Goal: Information Seeking & Learning: Learn about a topic

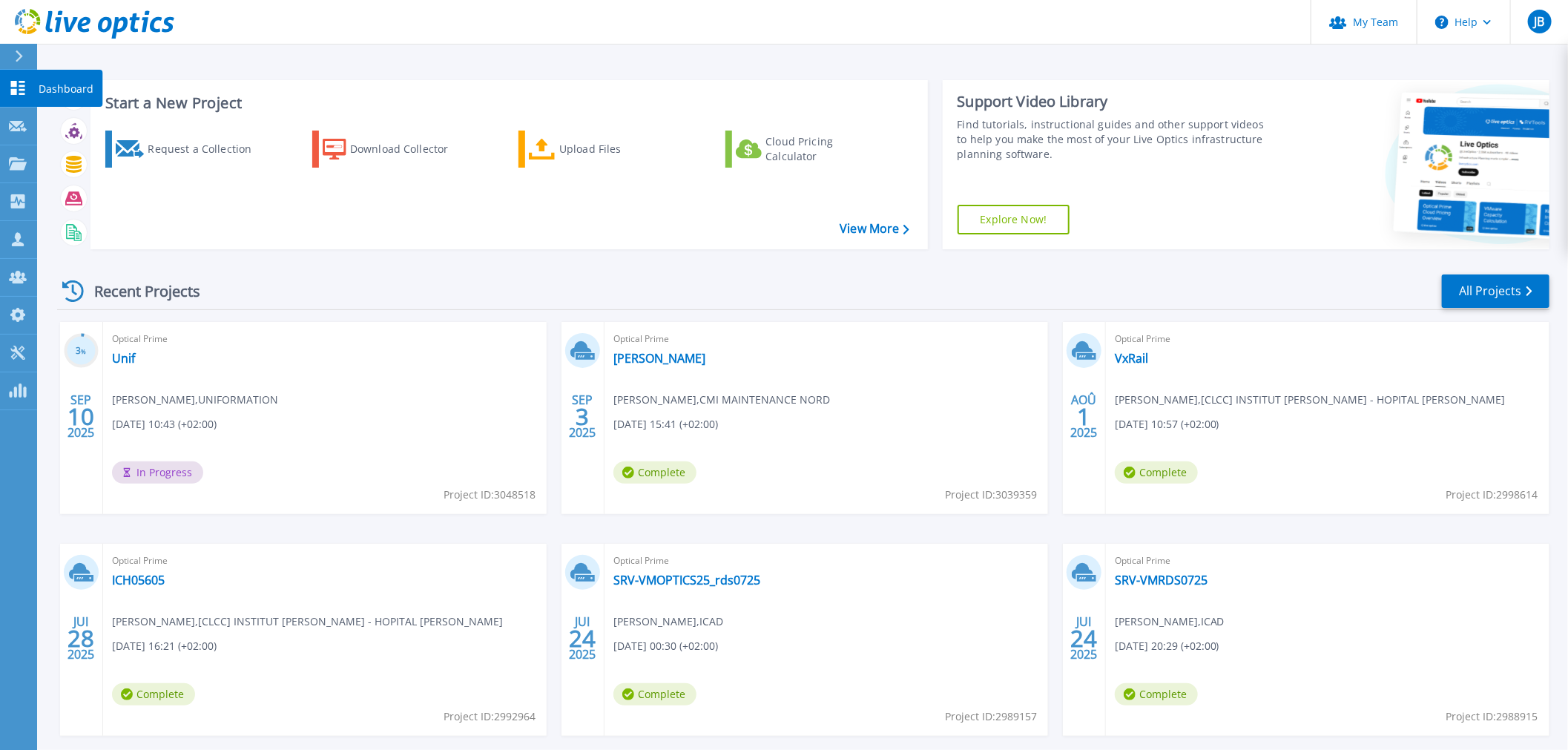
click at [19, 92] on icon at bounding box center [18, 88] width 18 height 14
drag, startPoint x: 1473, startPoint y: 289, endPoint x: 1458, endPoint y: 291, distance: 15.1
click at [1473, 289] on link "All Projects" at bounding box center [1496, 291] width 108 height 34
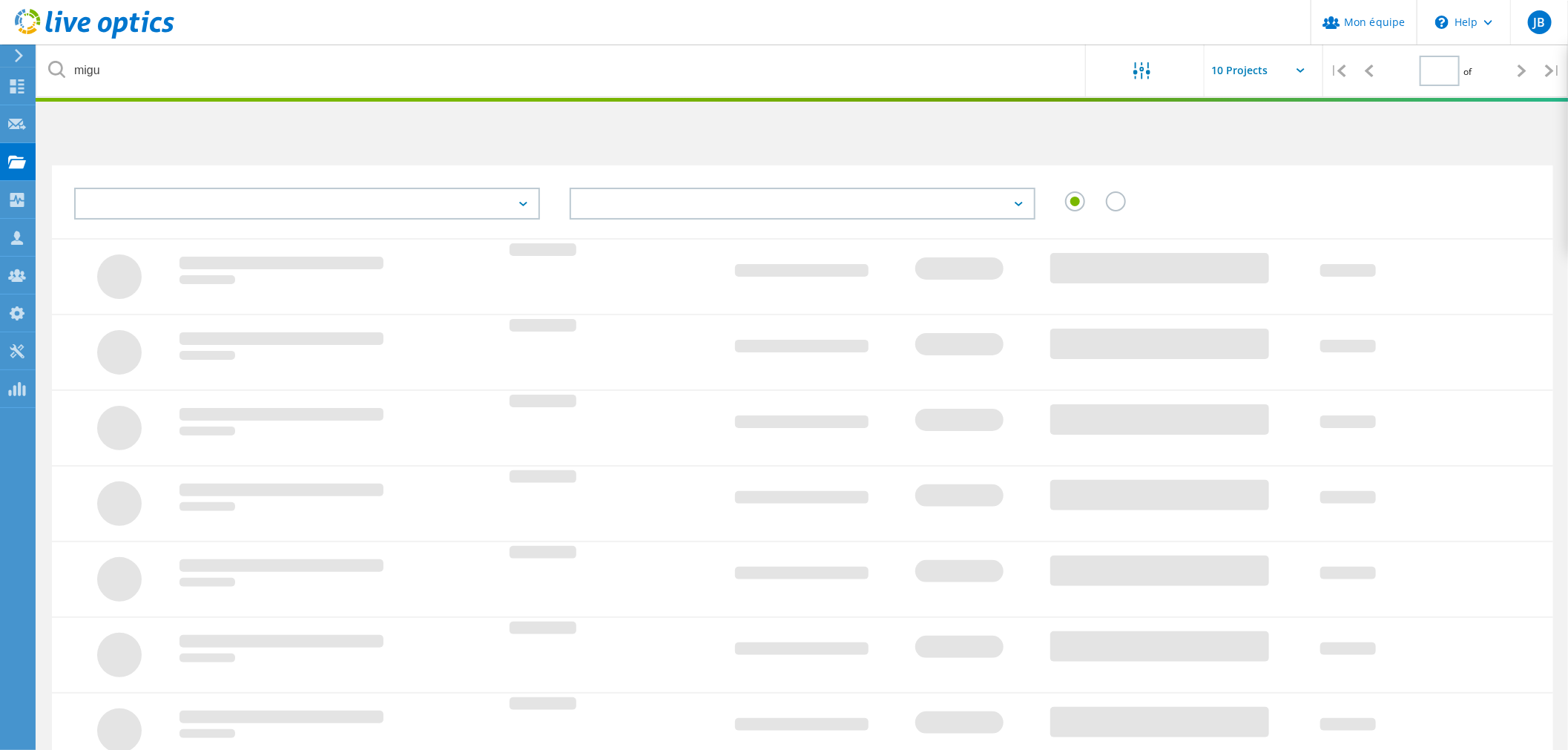
type input "1"
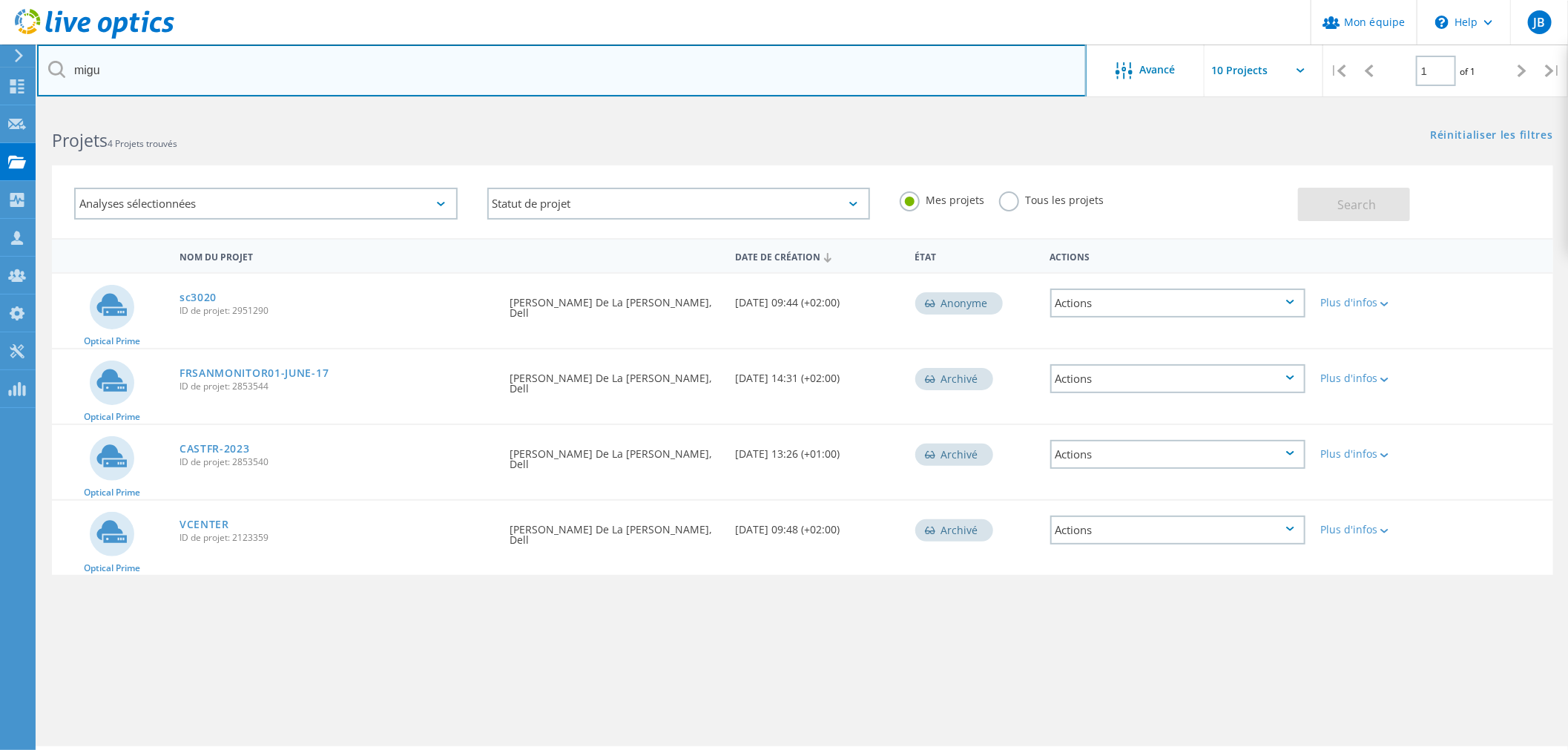
click at [224, 79] on input "migu" at bounding box center [561, 70] width 1049 height 52
type input "maf"
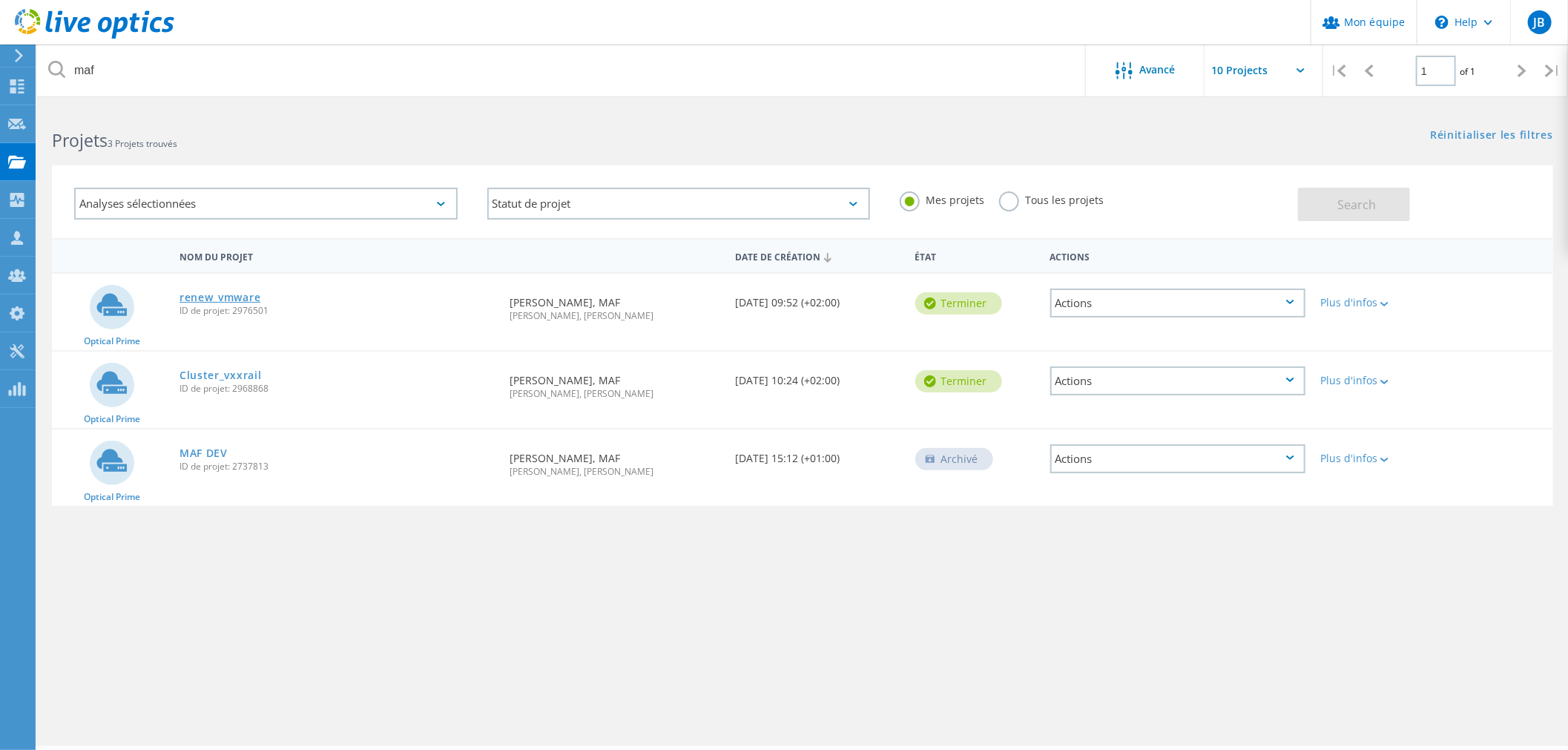
click at [209, 293] on link "renew_vmware" at bounding box center [219, 298] width 80 height 11
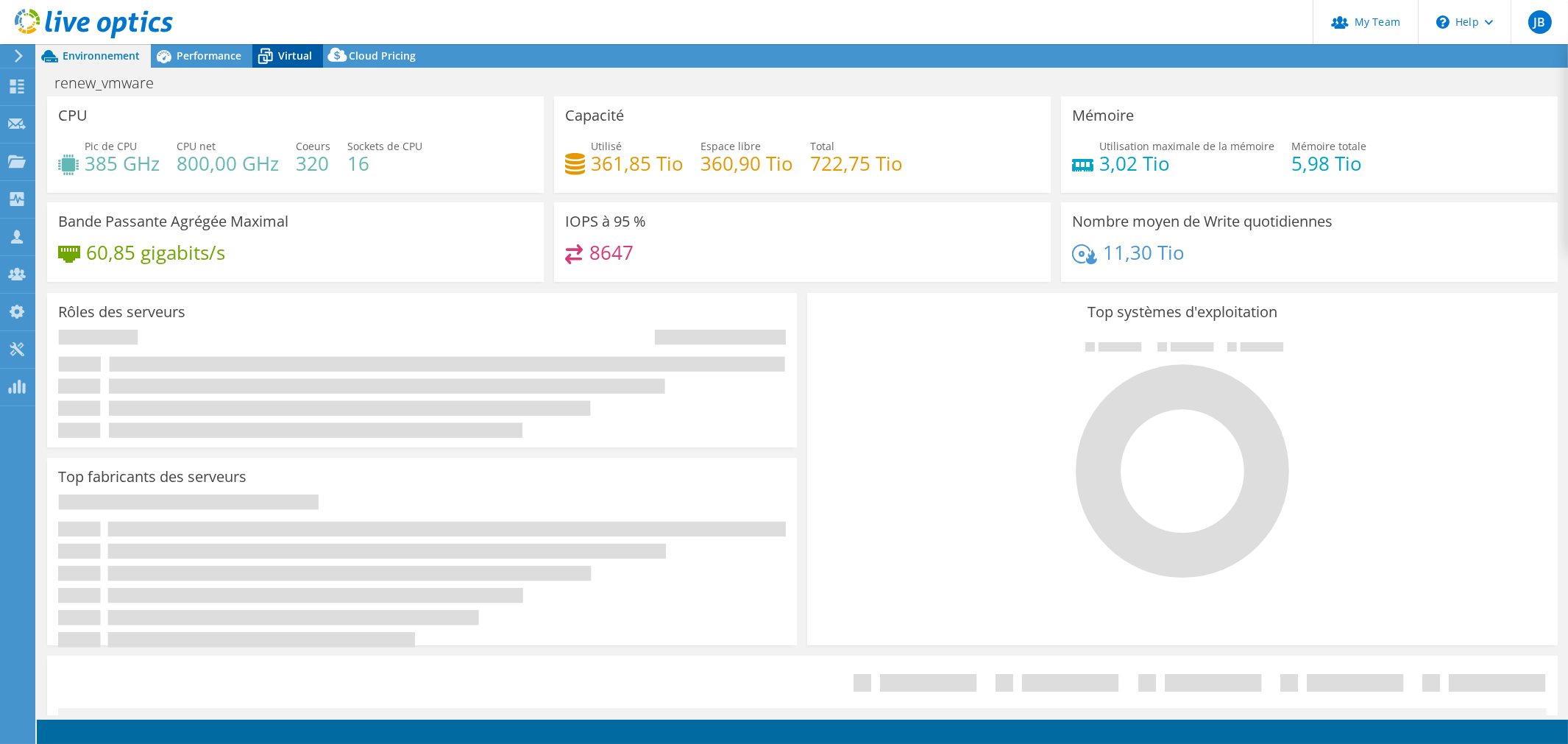
select select "USD"
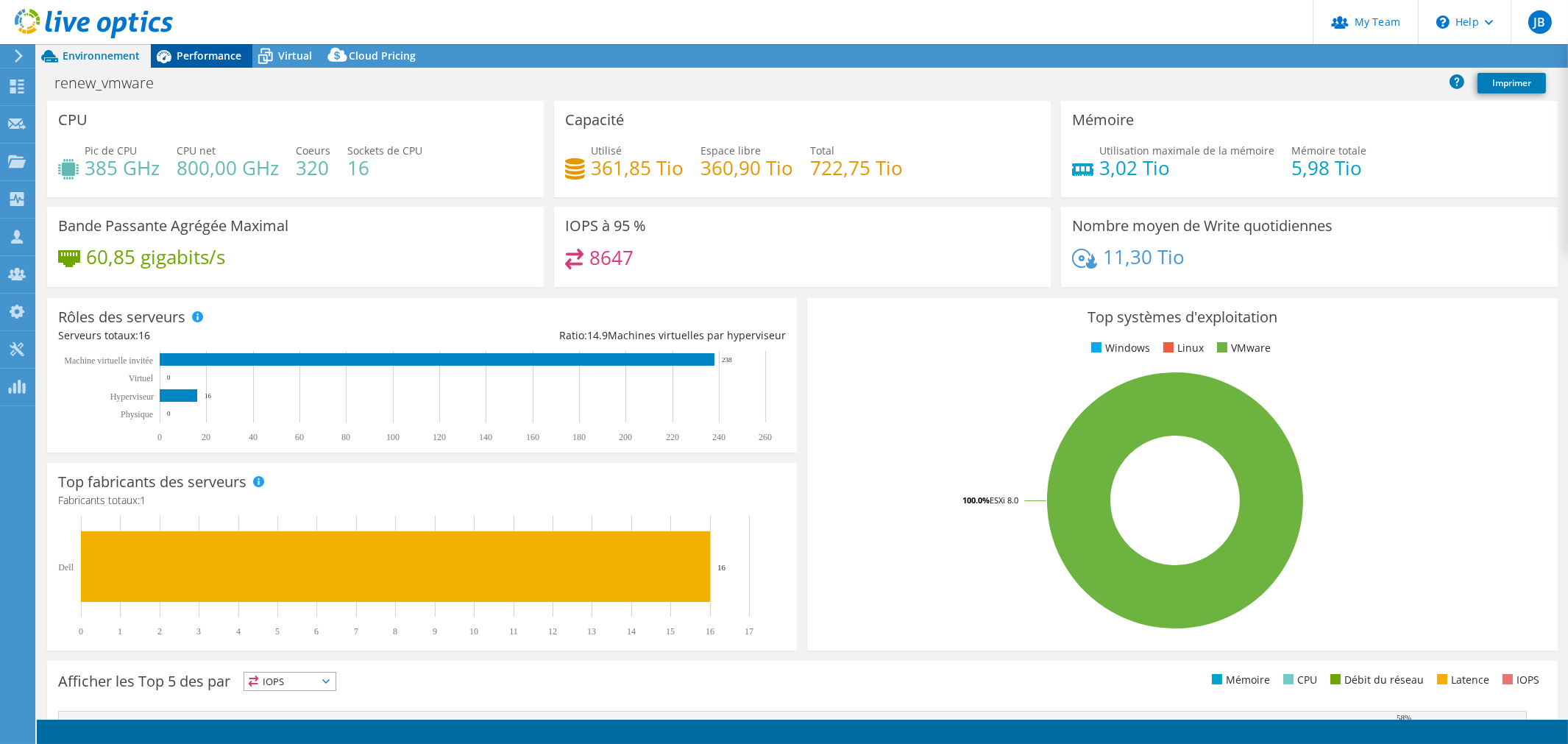
click at [216, 54] on span "Performance" at bounding box center [209, 55] width 65 height 14
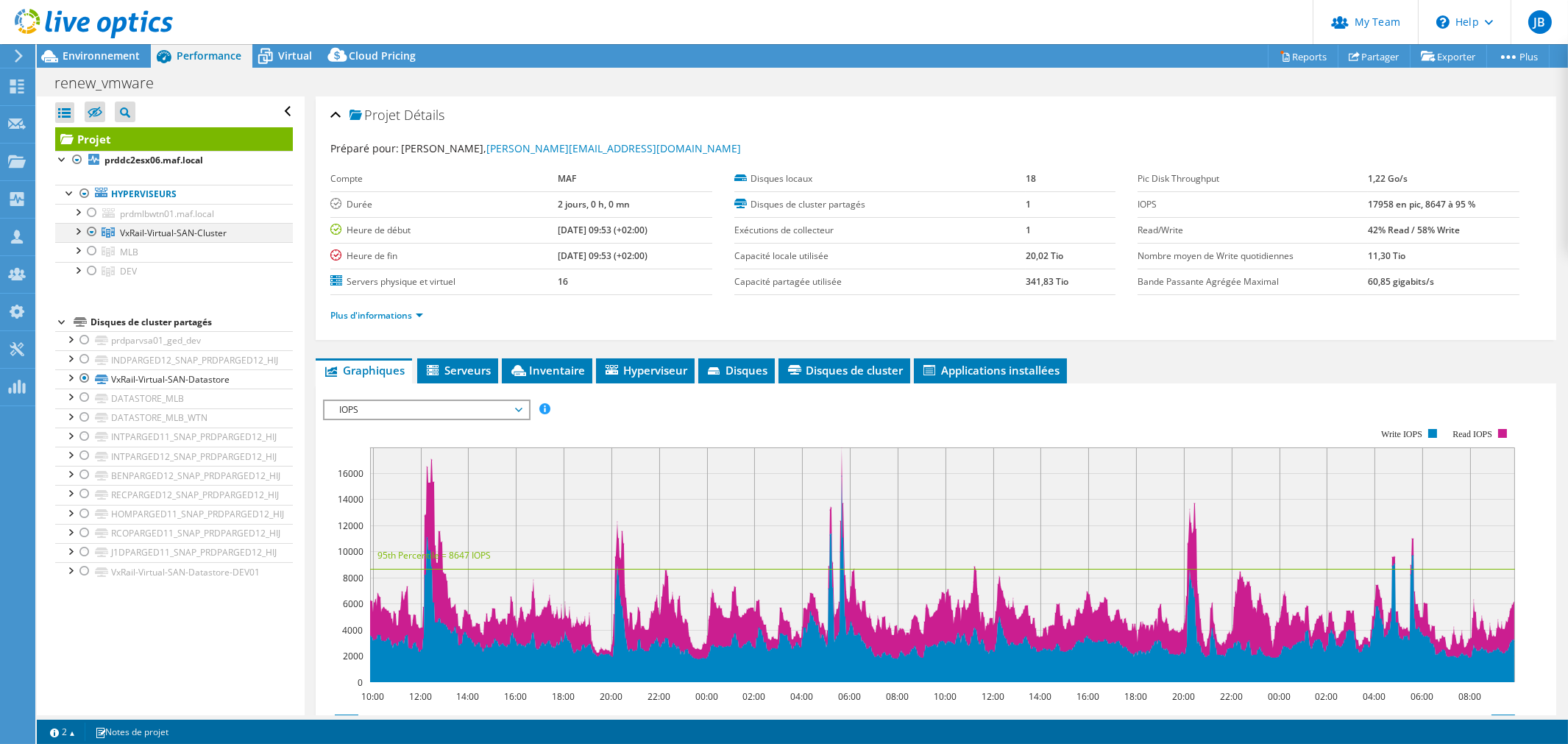
click at [93, 232] on div at bounding box center [92, 232] width 15 height 18
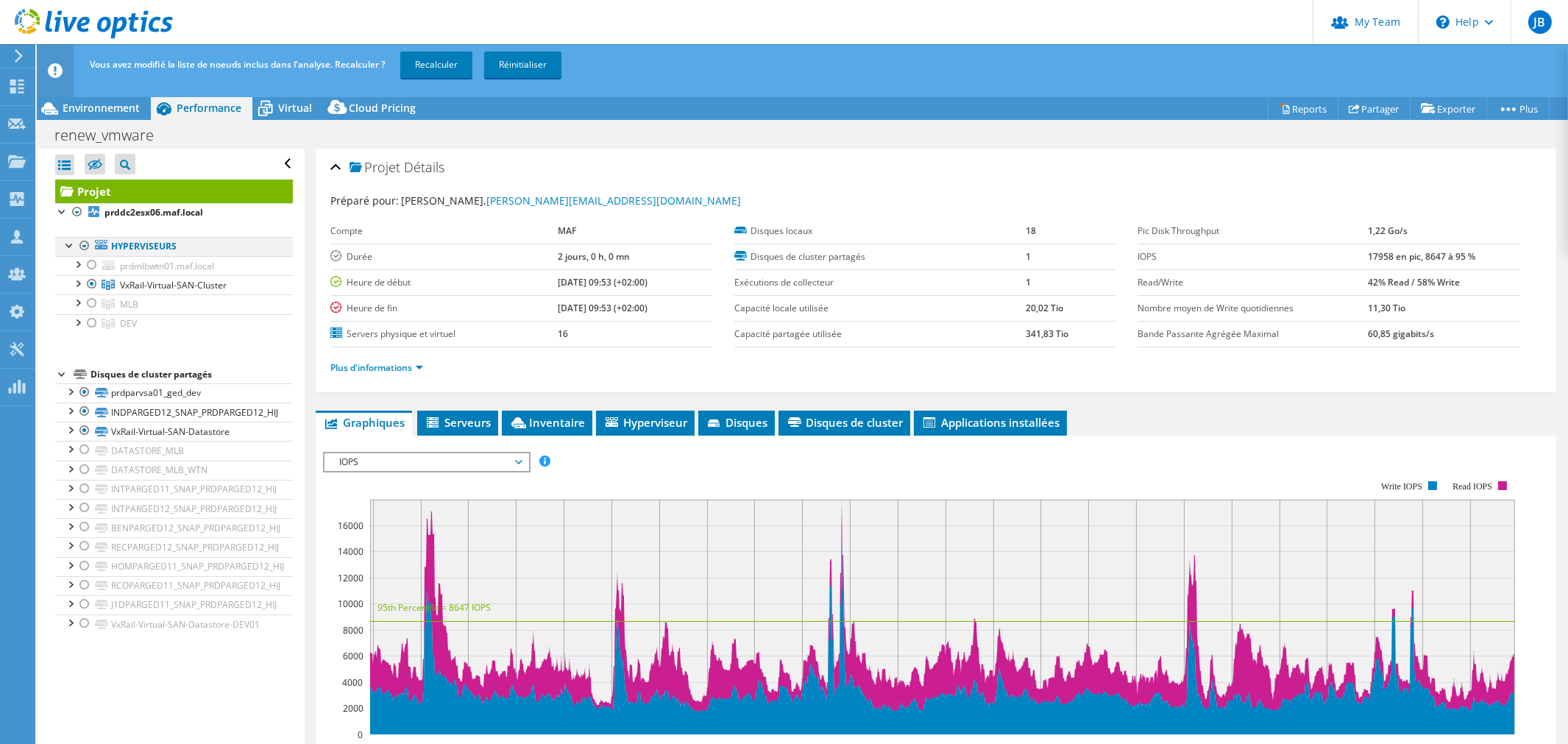
click at [91, 234] on ul "Hyperviseurs prdmlbwtn01.maf.local Local VMware Disk (mpx.vmhba0:C0:T2:L0)" at bounding box center [174, 284] width 238 height 125
click at [93, 285] on div at bounding box center [92, 284] width 15 height 18
click at [92, 320] on div at bounding box center [92, 323] width 15 height 18
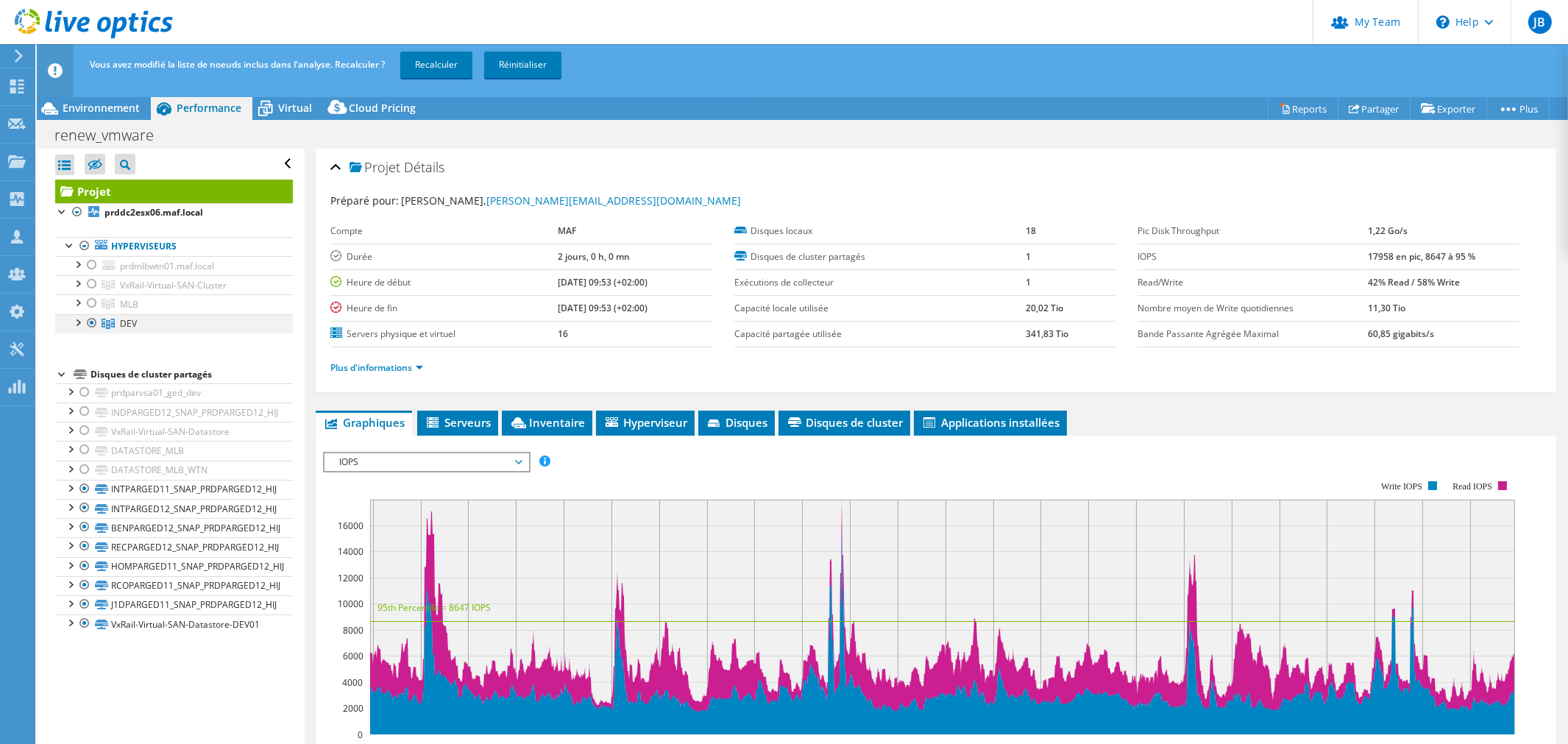
click at [78, 325] on div at bounding box center [77, 321] width 15 height 15
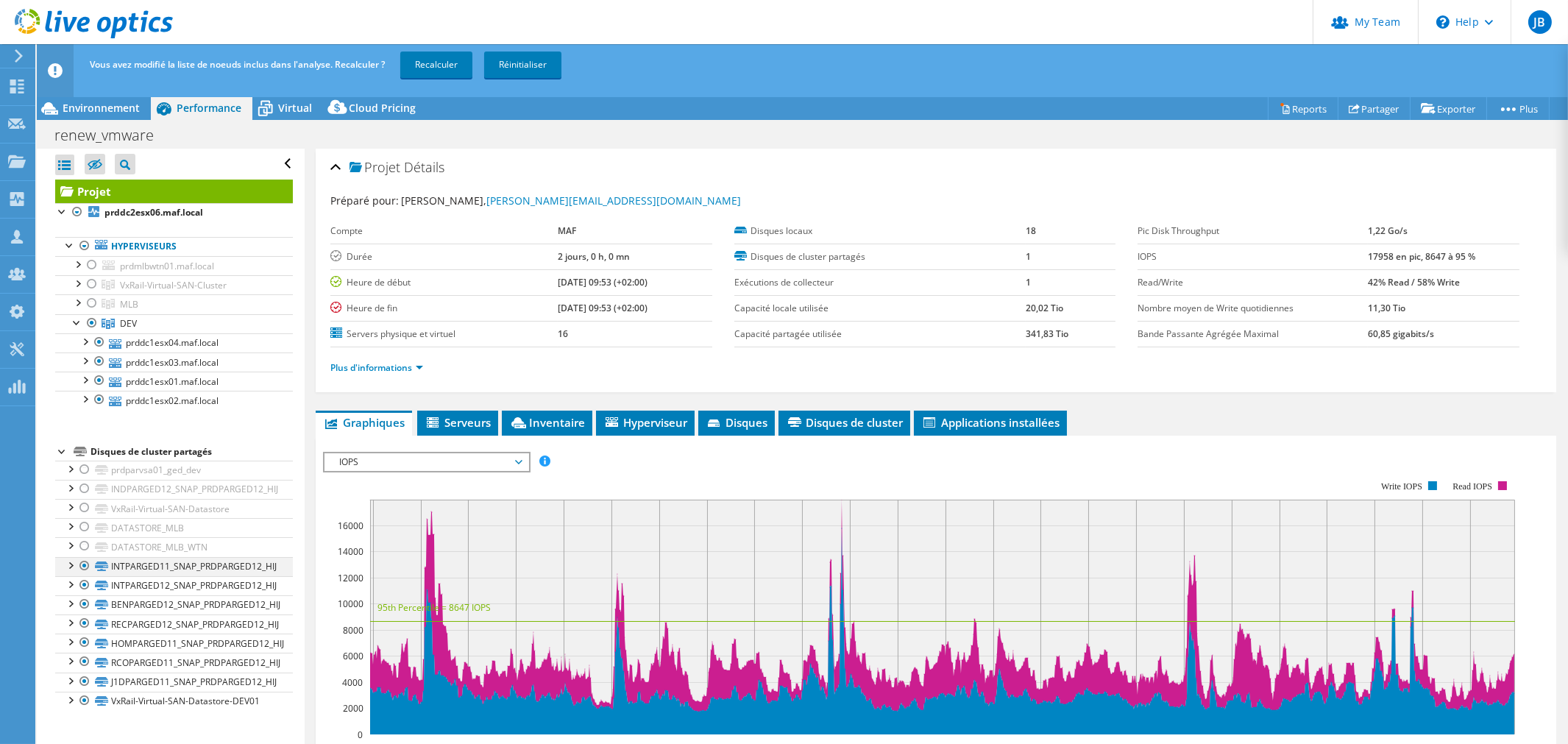
click at [82, 569] on div at bounding box center [84, 566] width 15 height 18
drag, startPoint x: 84, startPoint y: 588, endPoint x: 84, endPoint y: 602, distance: 14.0
click at [84, 588] on div at bounding box center [84, 585] width 15 height 18
drag, startPoint x: 84, startPoint y: 606, endPoint x: 85, endPoint y: 616, distance: 10.0
click at [84, 606] on div at bounding box center [84, 604] width 15 height 18
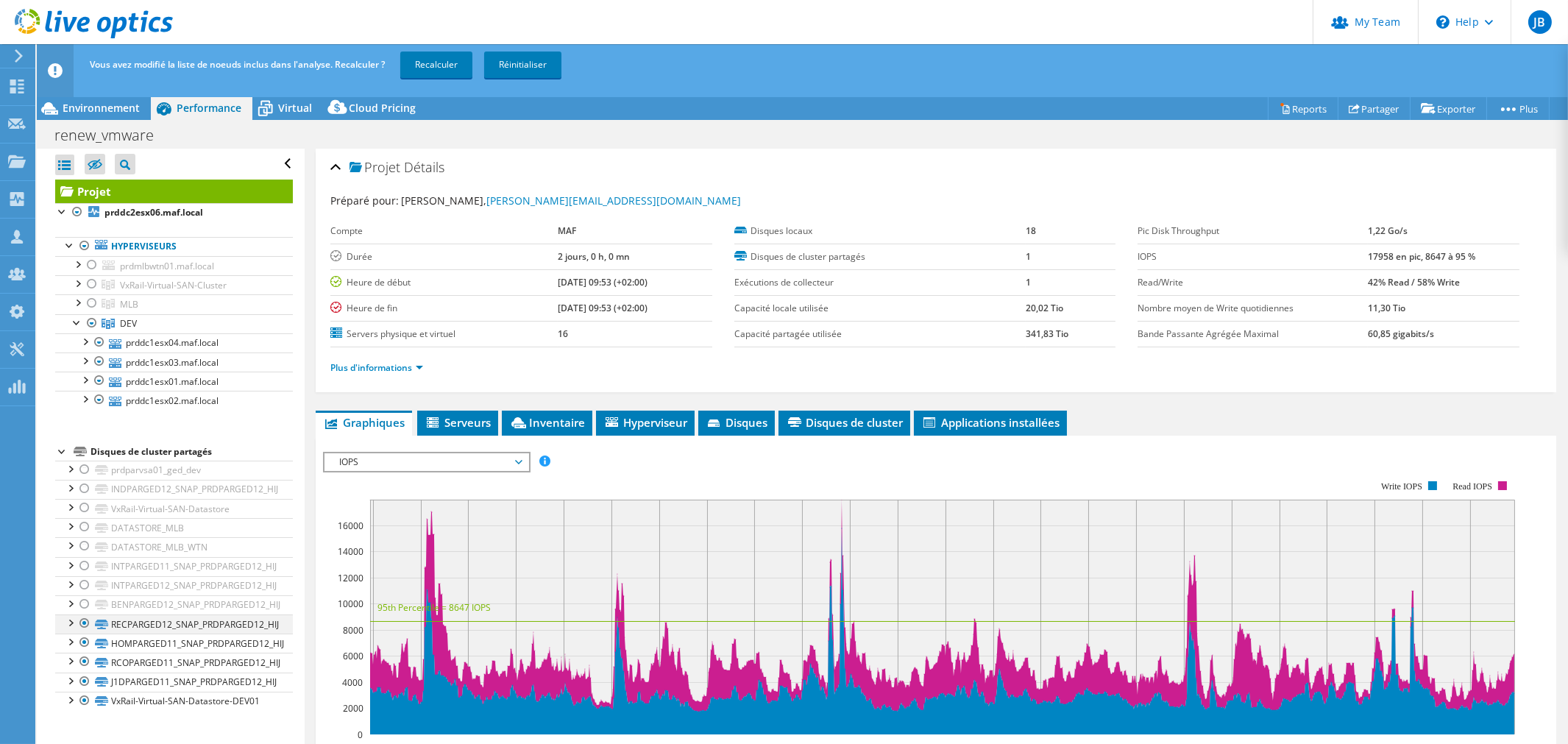
click at [85, 628] on div at bounding box center [84, 624] width 15 height 18
click at [85, 643] on div at bounding box center [84, 643] width 15 height 18
drag, startPoint x: 85, startPoint y: 659, endPoint x: 85, endPoint y: 670, distance: 11.0
click at [85, 660] on div at bounding box center [84, 662] width 15 height 18
click at [85, 682] on div at bounding box center [84, 682] width 15 height 18
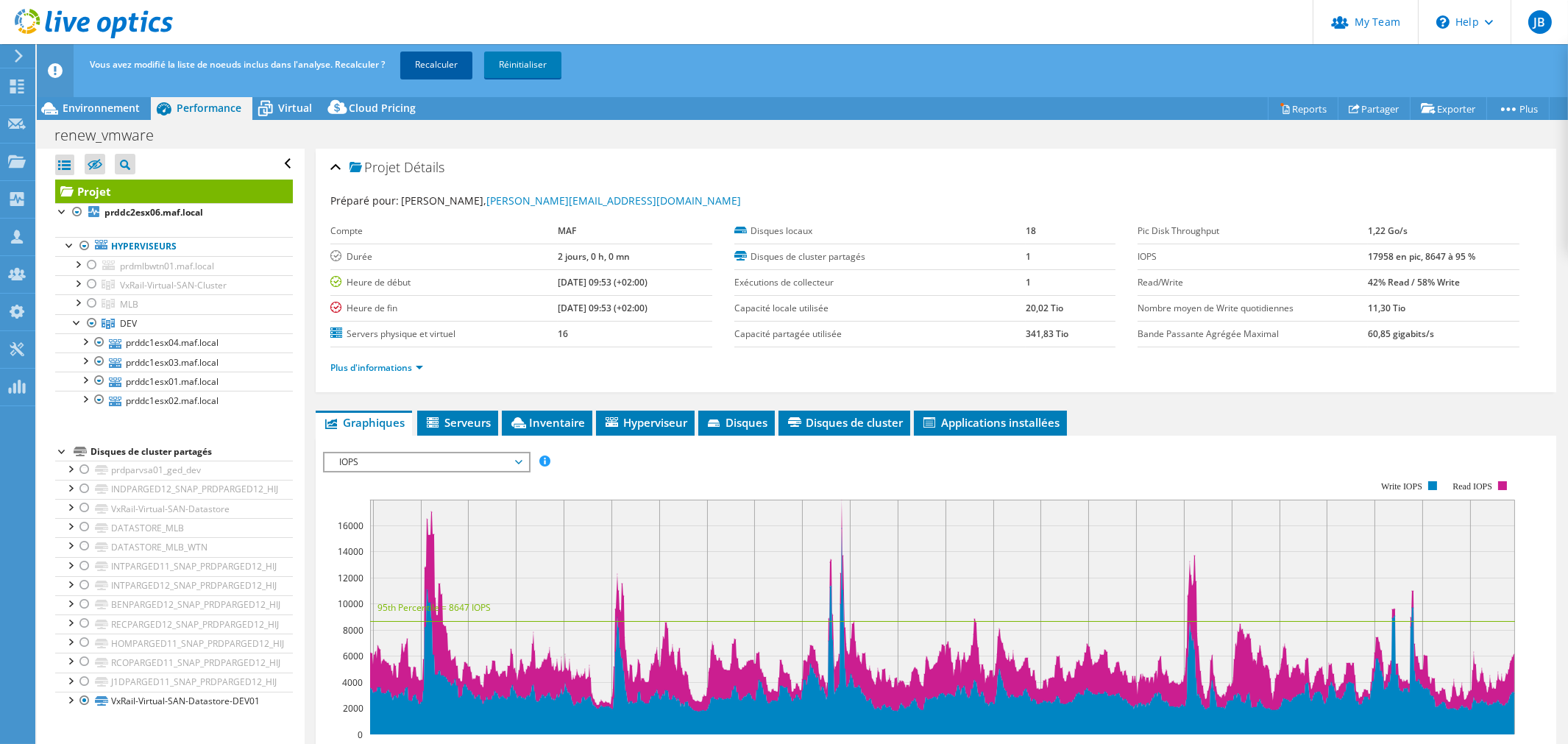
drag, startPoint x: 451, startPoint y: 61, endPoint x: 442, endPoint y: 67, distance: 10.8
click at [451, 61] on link "Recalculer" at bounding box center [436, 65] width 72 height 26
click at [96, 102] on span "Environnement" at bounding box center [101, 108] width 77 height 14
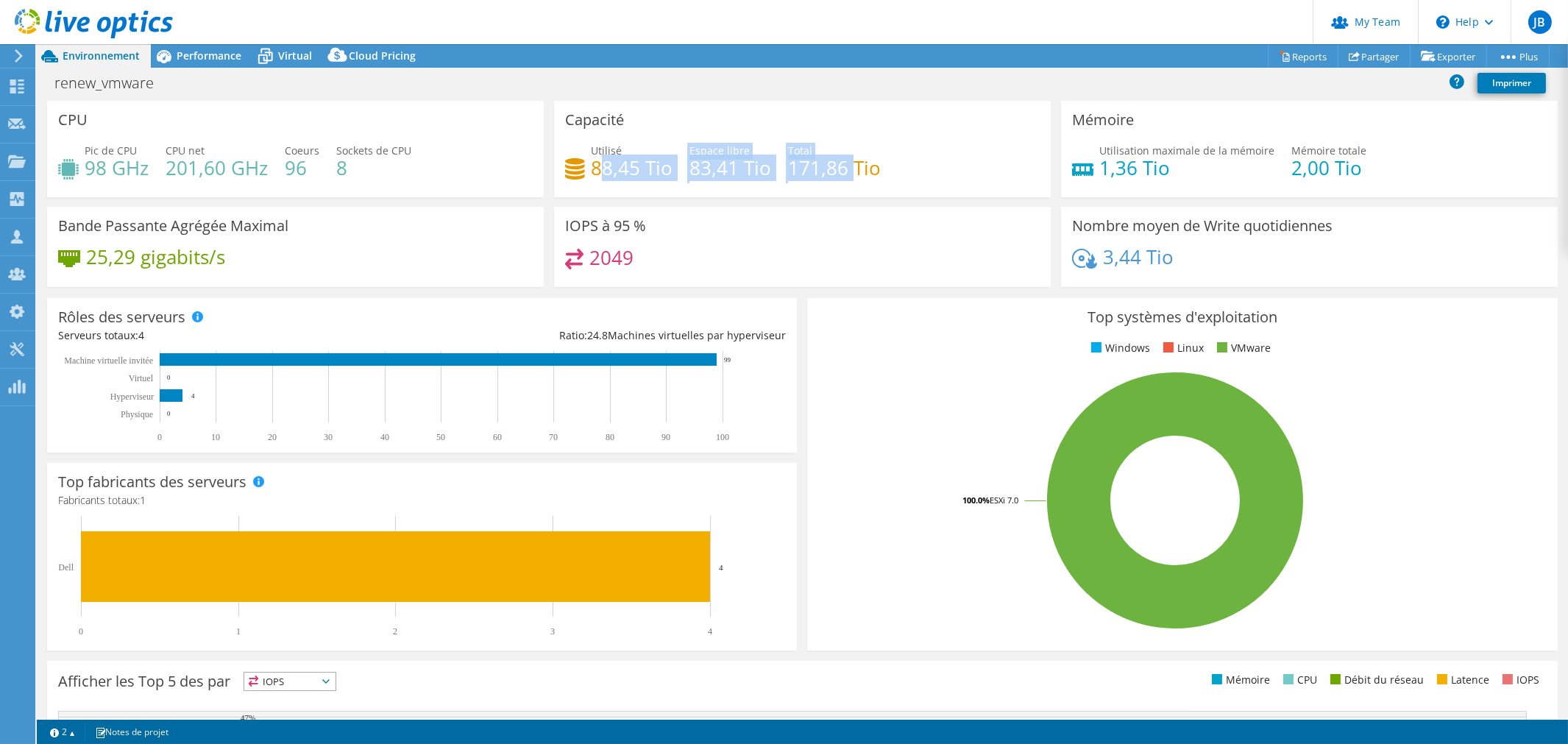
drag, startPoint x: 602, startPoint y: 174, endPoint x: 857, endPoint y: 168, distance: 255.1
click at [856, 167] on div "Utilisé 88,45 Tio Espace libre 83,41 Tio Total 171,86 Tio" at bounding box center [802, 167] width 474 height 48
click at [961, 202] on div "Capacité Utilisé 88,45 Tio Espace libre 83,41 Tio Total 171,86 Tio" at bounding box center [802, 154] width 507 height 106
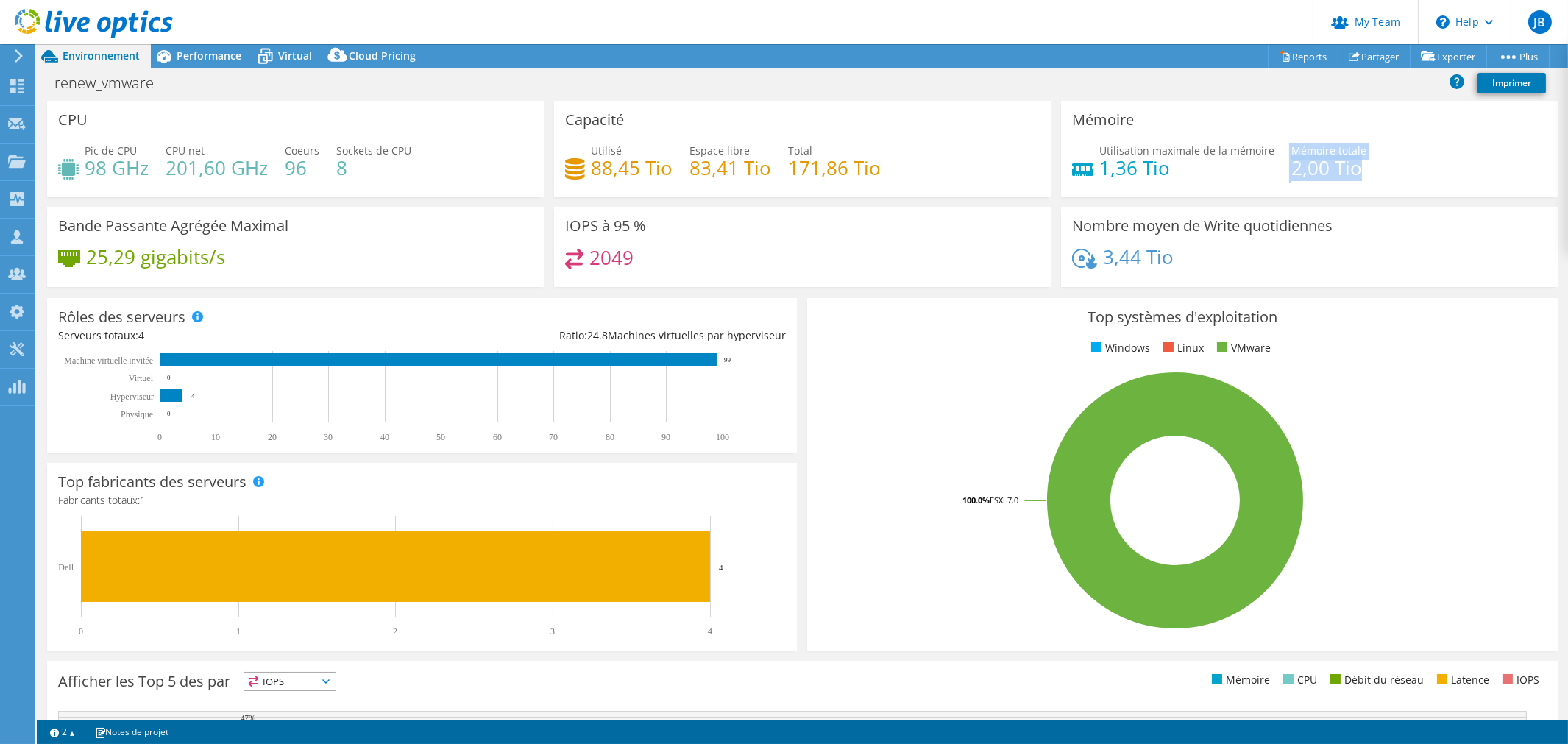
drag, startPoint x: 1223, startPoint y: 177, endPoint x: 1345, endPoint y: 179, distance: 122.0
click at [1345, 179] on div "Utilisation maximale de la mémoire 1,36 Tio Mémoire totale 2,00 Tio" at bounding box center [1309, 167] width 474 height 48
click at [334, 188] on div "Pic de CPU 98 GHz CPU net 201,60 GHz Coeurs 96 Sockets de CPU 8" at bounding box center [295, 167] width 474 height 48
click at [336, 176] on h4 "8" at bounding box center [374, 168] width 75 height 16
drag, startPoint x: 284, startPoint y: 170, endPoint x: 313, endPoint y: 171, distance: 29.0
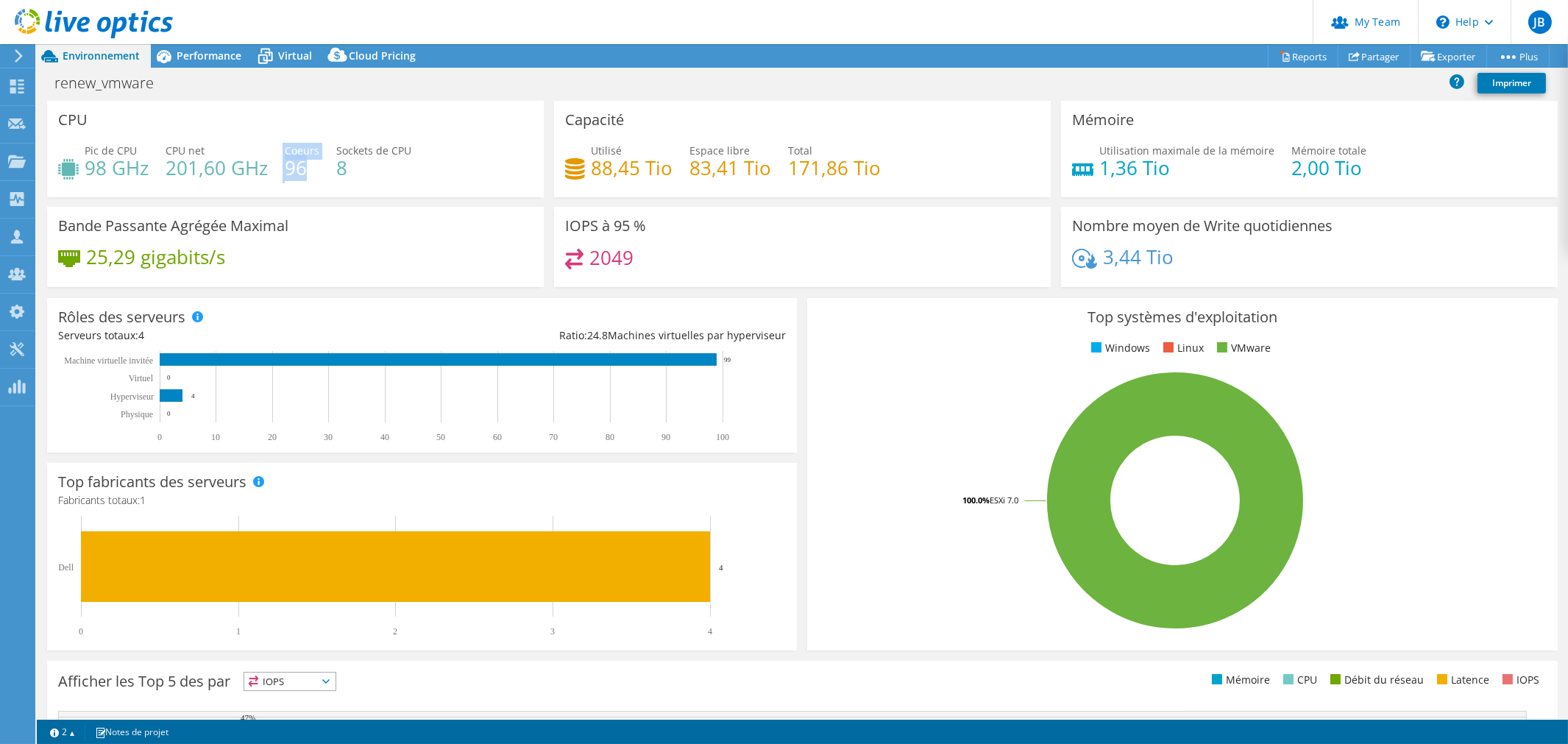
click at [313, 171] on div "Pic de CPU 98 GHz CPU net 201,60 GHz Coeurs 96 Sockets de CPU 8" at bounding box center [295, 167] width 474 height 48
click at [385, 179] on div "Pic de CPU 98 GHz CPU net 201,60 GHz Coeurs 96 Sockets de CPU 8" at bounding box center [295, 167] width 474 height 48
click at [277, 42] on header "JB Admin d'équipe de partenaire [PERSON_NAME] [EMAIL_ADDRESS][PERSON_NAME][DOMA…" at bounding box center [784, 22] width 1568 height 44
drag, startPoint x: 282, startPoint y: 61, endPoint x: 292, endPoint y: 61, distance: 10.0
click at [282, 61] on span "Virtual" at bounding box center [295, 55] width 34 height 14
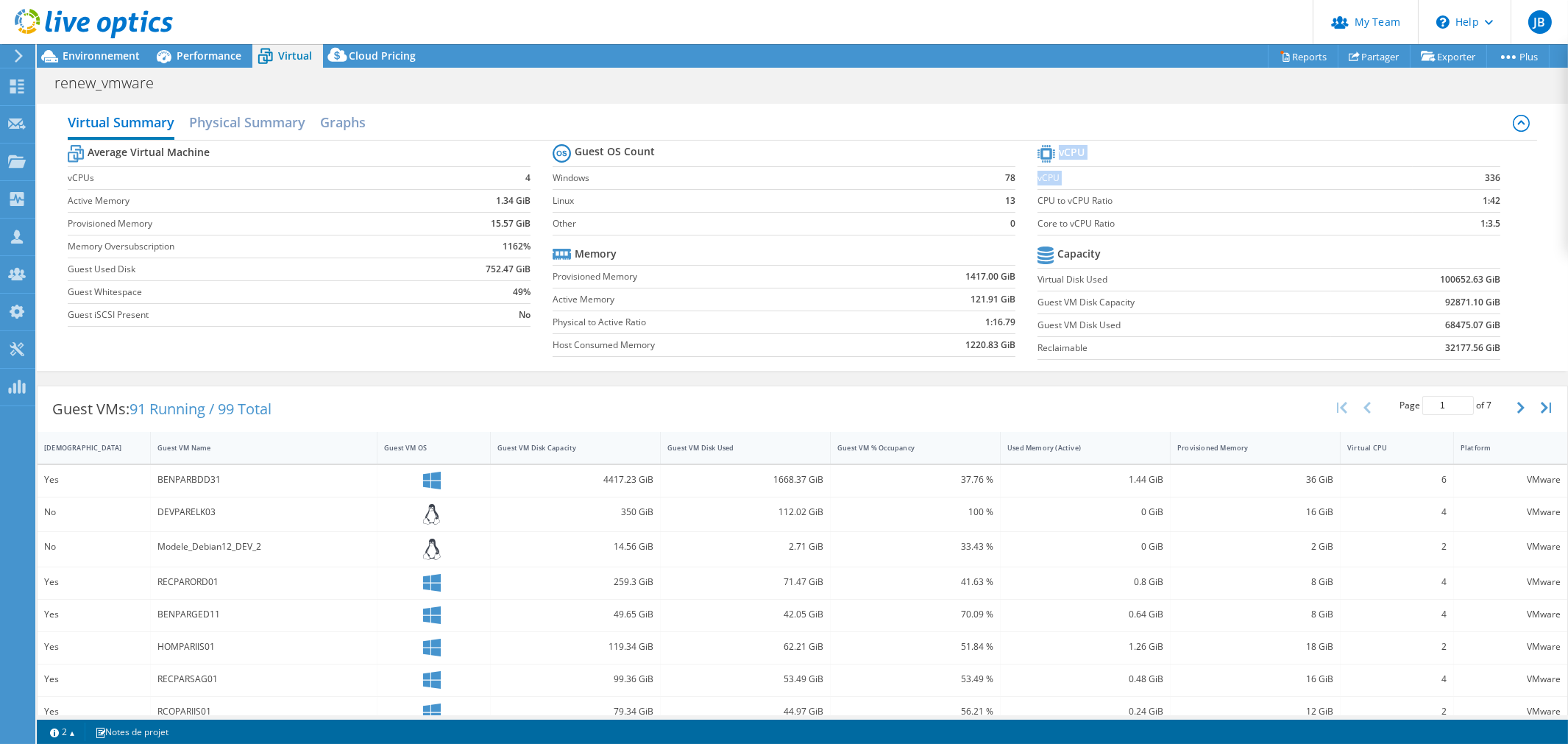
drag, startPoint x: 1481, startPoint y: 182, endPoint x: 1489, endPoint y: 182, distance: 8.0
click at [1489, 182] on section "vCPU vCPU 336 CPU to vCPU Ratio 1:42 Core to vCPU Ratio 1:3.5 Capacity Virtual …" at bounding box center [1279, 254] width 485 height 226
click at [1239, 179] on label "vCPU" at bounding box center [1225, 178] width 375 height 15
drag, startPoint x: 1467, startPoint y: 229, endPoint x: 1494, endPoint y: 228, distance: 27.0
click at [1494, 228] on section "vCPU vCPU 336 CPU to vCPU Ratio 1:42 Core to vCPU Ratio 1:3.5 Capacity Virtual …" at bounding box center [1279, 254] width 485 height 226
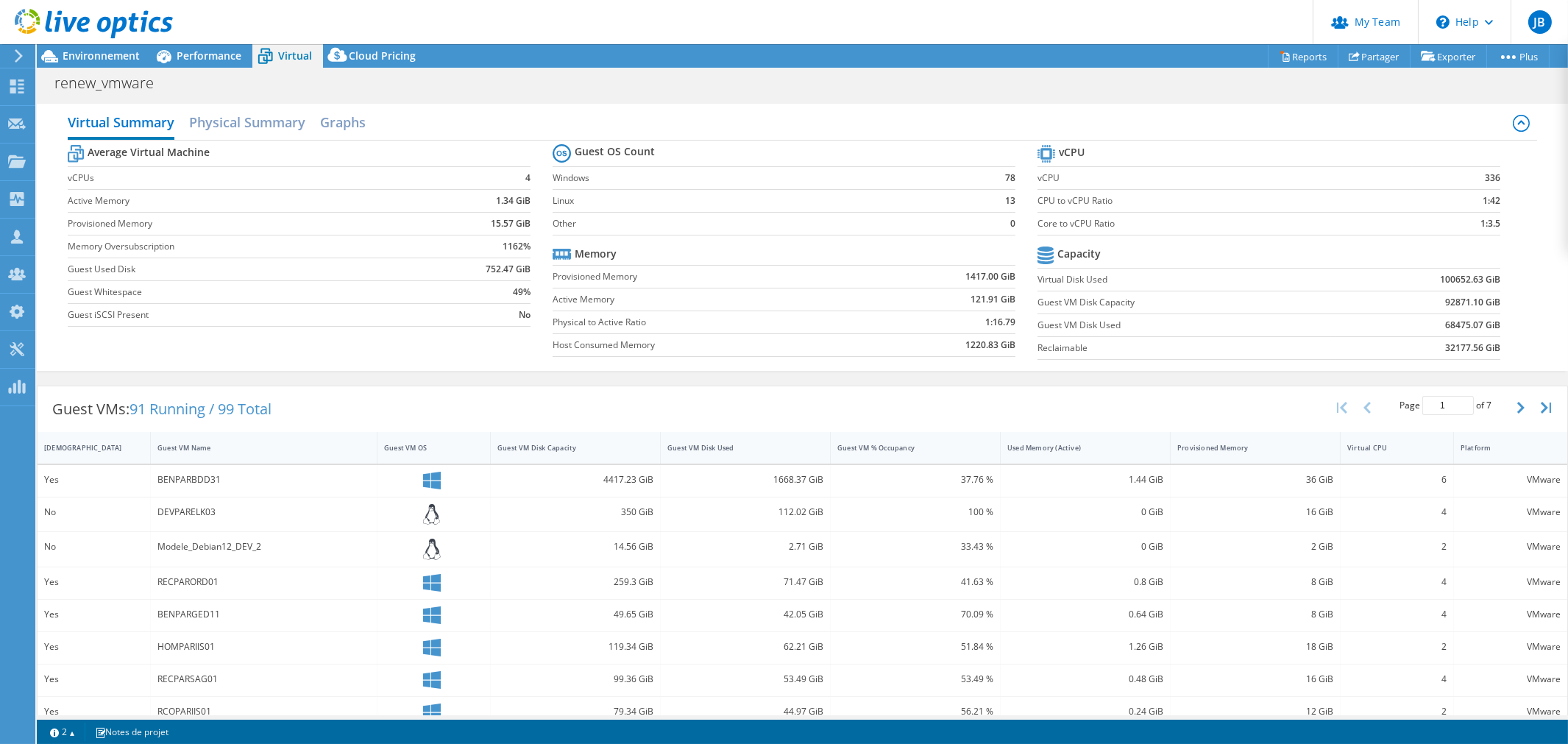
click at [1465, 228] on td "1:3.5" at bounding box center [1457, 224] width 89 height 23
drag, startPoint x: 1468, startPoint y: 175, endPoint x: 1505, endPoint y: 174, distance: 37.0
click at [1505, 174] on section "vCPU vCPU 336 CPU to vCPU Ratio 1:42 Core to vCPU Ratio 1:3.5 Capacity Virtual …" at bounding box center [1279, 254] width 485 height 226
drag, startPoint x: 1490, startPoint y: 204, endPoint x: 1487, endPoint y: 190, distance: 14.3
click at [1490, 204] on section "vCPU vCPU 336 CPU to vCPU Ratio 1:42 Core to vCPU Ratio 1:3.5 Capacity Virtual …" at bounding box center [1279, 254] width 485 height 226
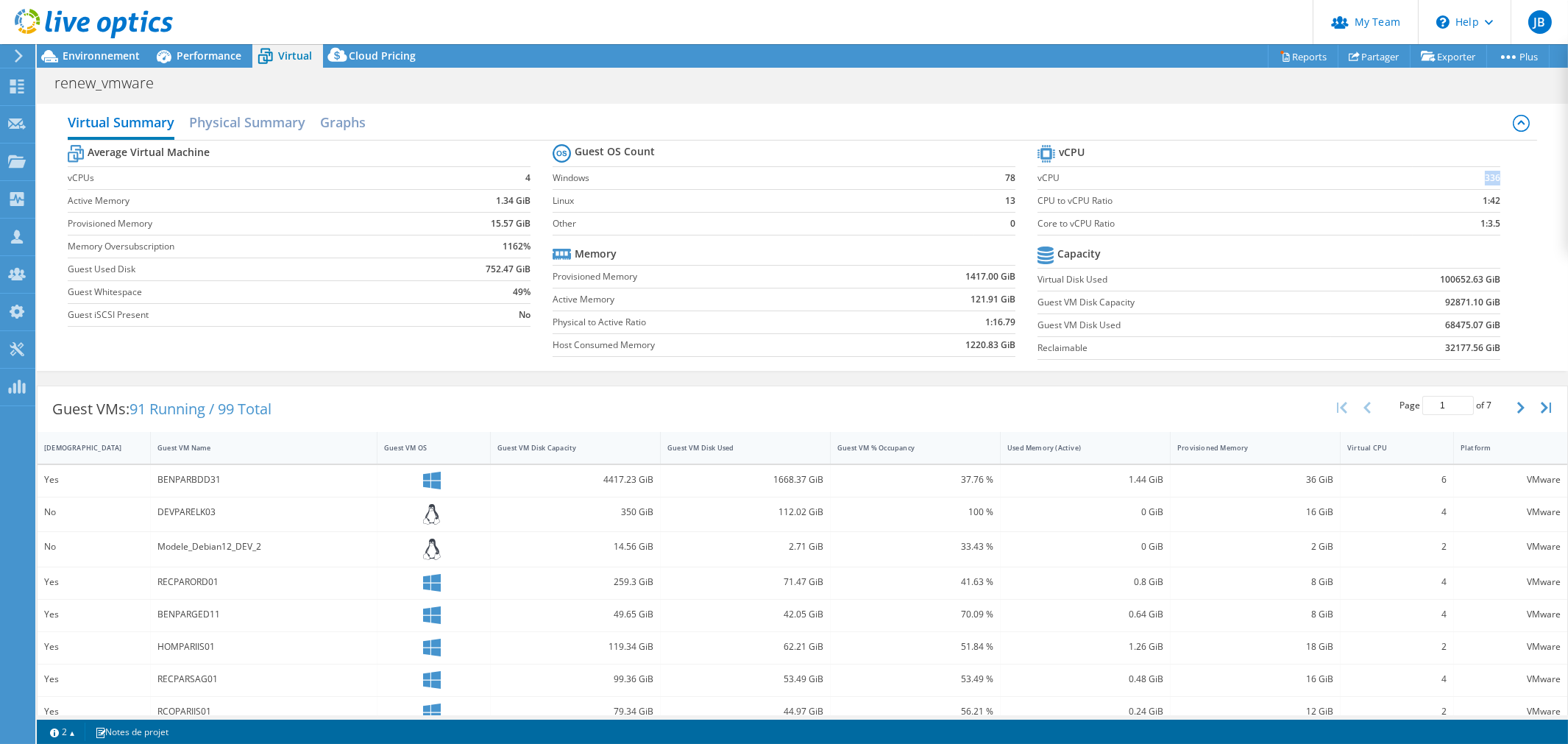
drag, startPoint x: 1475, startPoint y: 178, endPoint x: 1487, endPoint y: 178, distance: 12.0
click at [1487, 178] on b "336" at bounding box center [1493, 178] width 16 height 15
click at [1512, 192] on div "Average Virtual Machine vCPUs 4 Active Memory 1.34 GiB Provisioned Memory 15.57…" at bounding box center [802, 254] width 1471 height 226
drag, startPoint x: 1467, startPoint y: 218, endPoint x: 1490, endPoint y: 217, distance: 23.0
click at [1490, 217] on section "vCPU vCPU 336 CPU to vCPU Ratio 1:42 Core to vCPU Ratio 1:3.5 Capacity Virtual …" at bounding box center [1279, 254] width 485 height 226
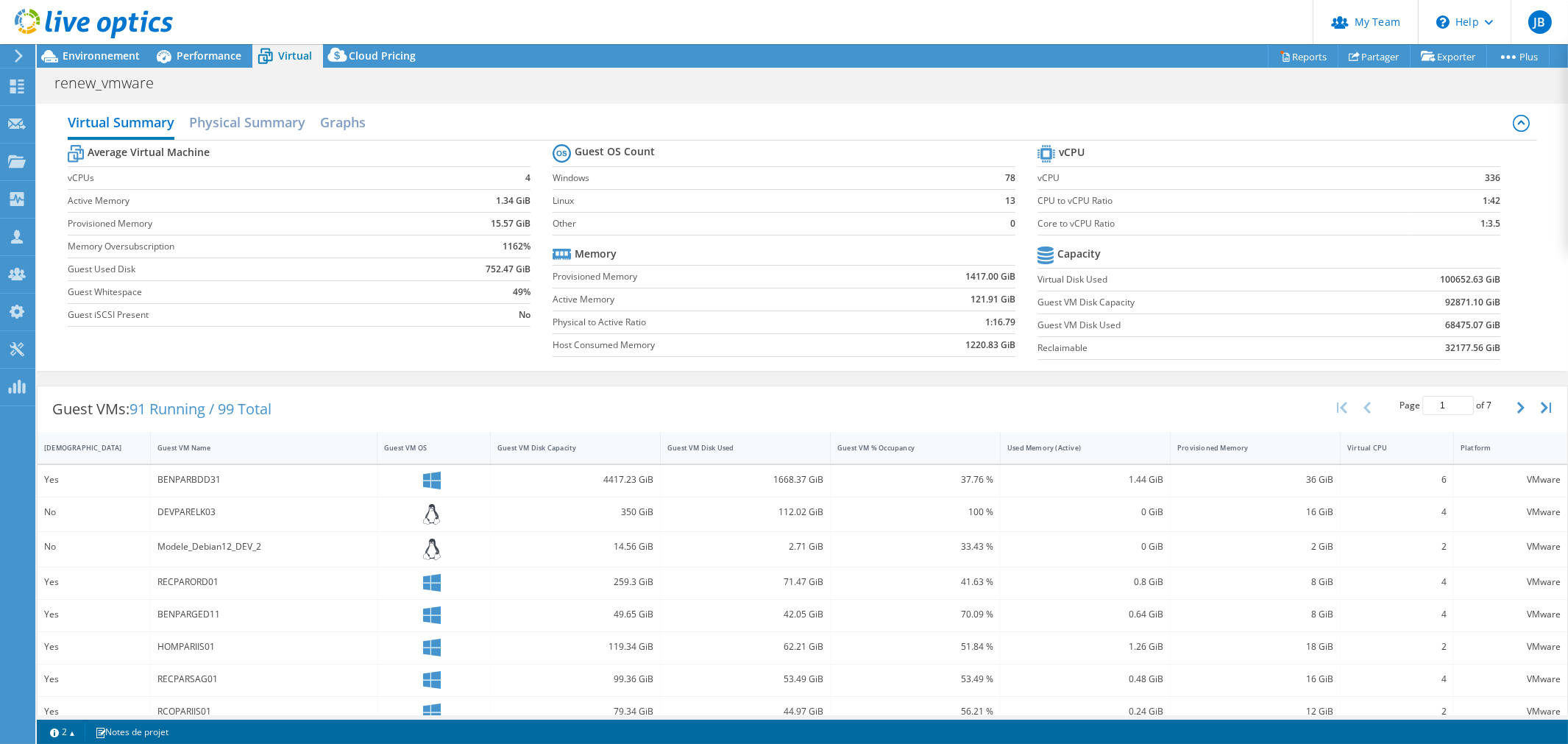
click at [1540, 306] on div "Virtual Summary Physical Summary Graphs Average Virtual Machine vCPUs 4 Active …" at bounding box center [802, 237] width 1531 height 268
drag, startPoint x: 1422, startPoint y: 327, endPoint x: 1487, endPoint y: 325, distance: 65.0
click at [1487, 325] on td "68475.07 GiB" at bounding box center [1415, 325] width 169 height 23
click at [1508, 319] on section "vCPU vCPU 336 CPU to vCPU Ratio 1:42 Core to vCPU Ratio 1:3.5 Capacity Virtual …" at bounding box center [1279, 254] width 485 height 226
drag, startPoint x: 1417, startPoint y: 282, endPoint x: 1488, endPoint y: 274, distance: 71.4
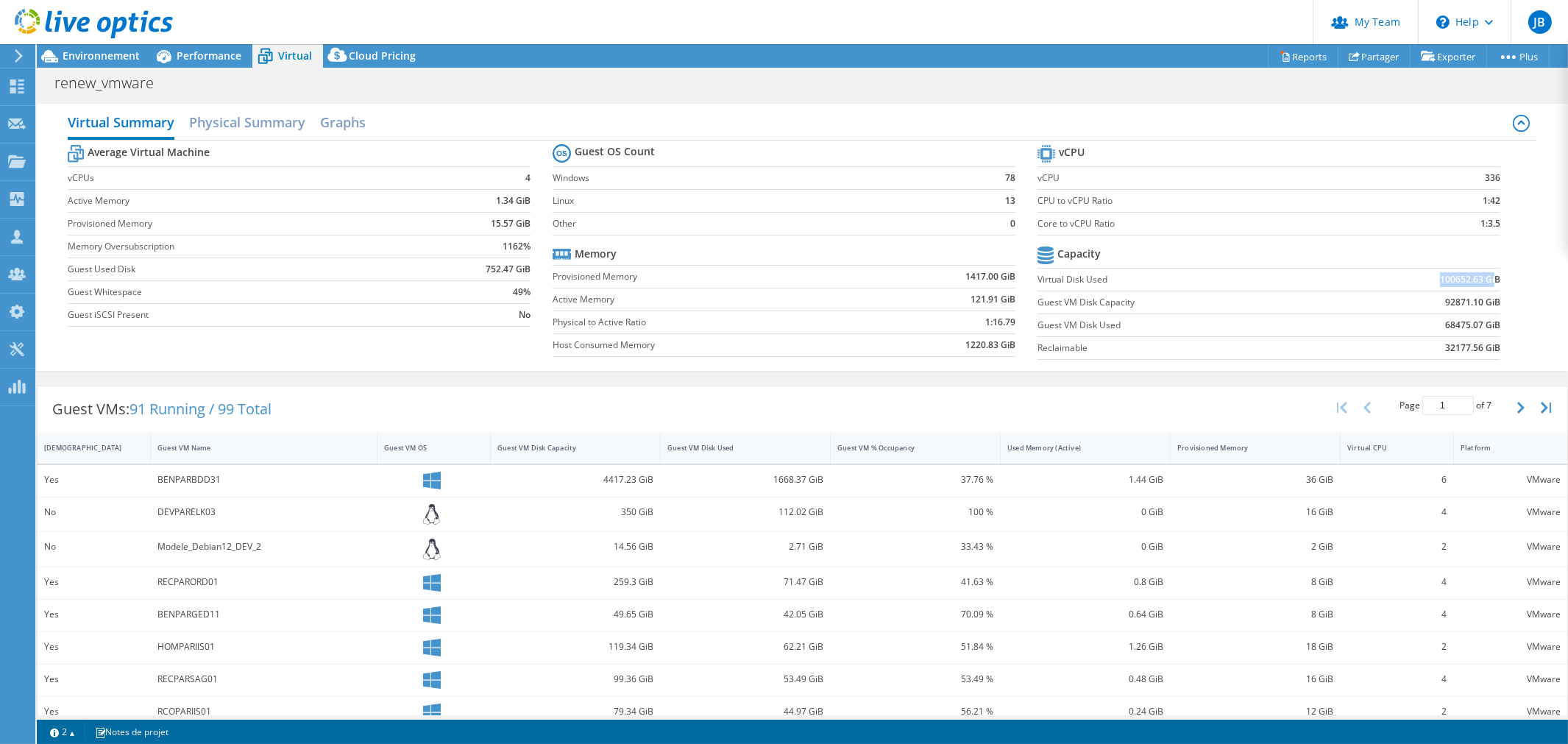
click at [1488, 274] on td "100652.63 GiB" at bounding box center [1415, 279] width 169 height 23
click at [1505, 311] on section "vCPU vCPU 336 CPU to vCPU Ratio 1:42 Core to vCPU Ratio 1:3.5 Capacity Virtual …" at bounding box center [1279, 254] width 485 height 226
drag, startPoint x: 98, startPoint y: 54, endPoint x: 118, endPoint y: 55, distance: 20.0
click at [98, 54] on span "Environnement" at bounding box center [101, 55] width 77 height 14
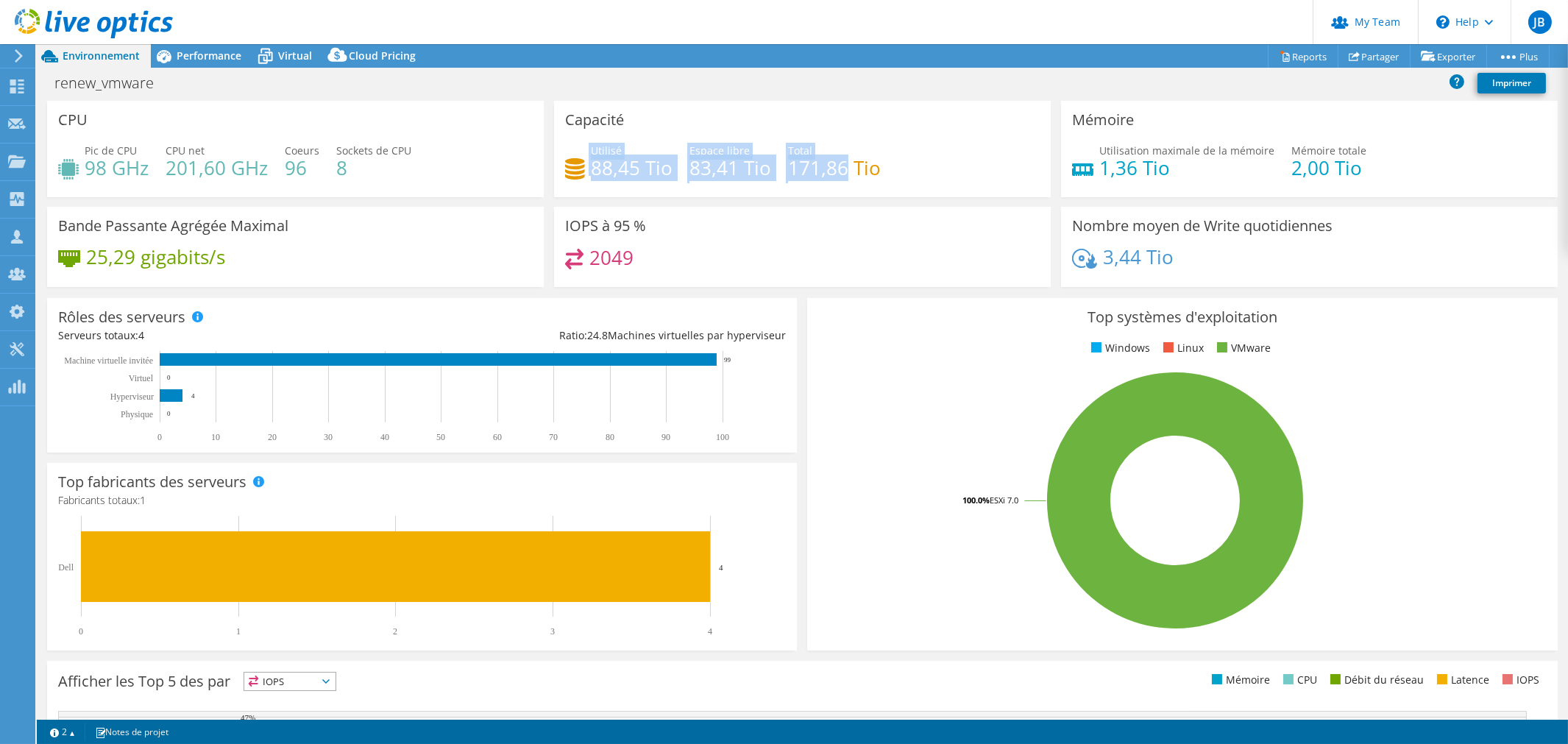
drag, startPoint x: 569, startPoint y: 162, endPoint x: 839, endPoint y: 163, distance: 270.0
click at [842, 163] on div "Utilisé 88,45 Tio Espace libre 83,41 Tio Total 171,86 Tio" at bounding box center [802, 167] width 474 height 48
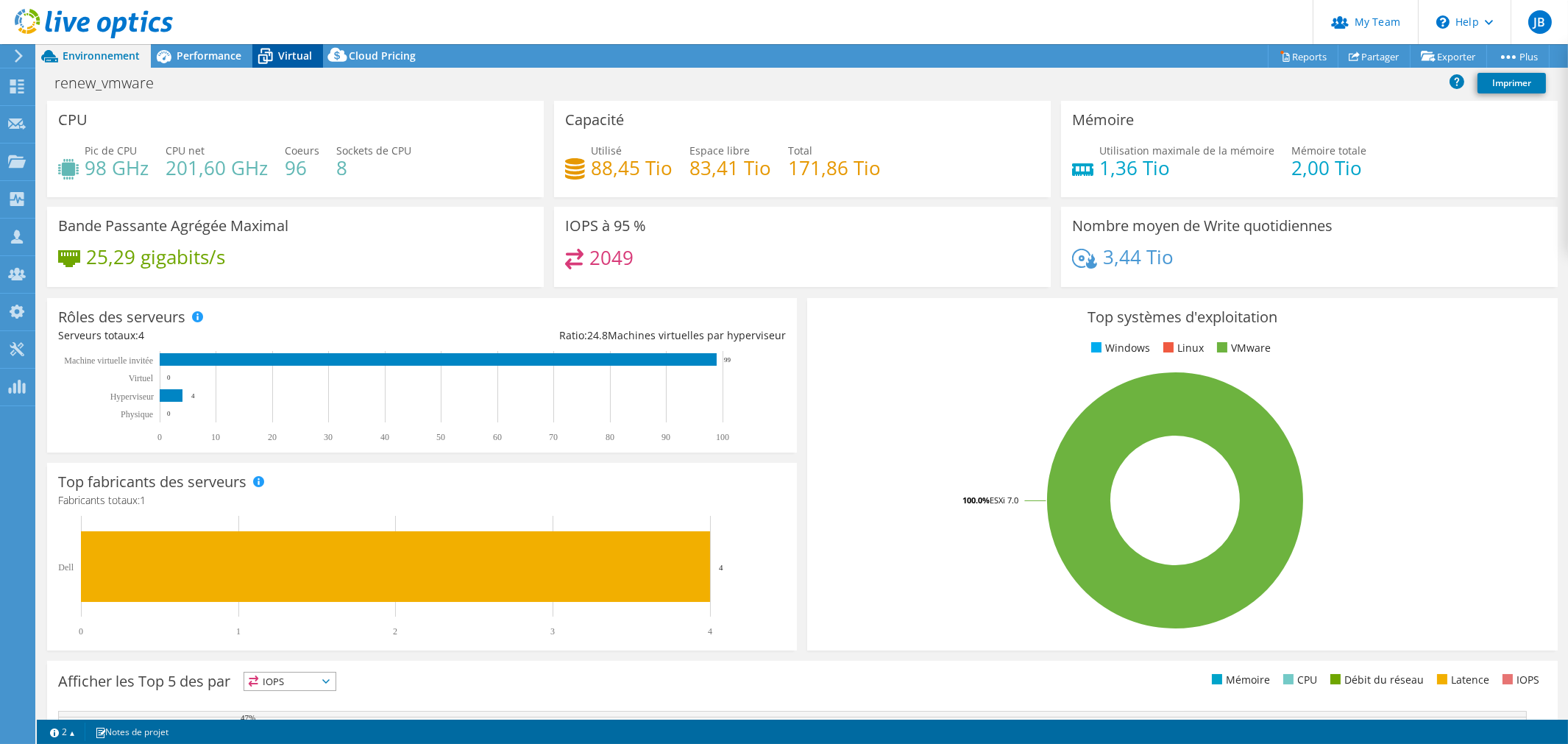
click at [260, 60] on icon at bounding box center [265, 56] width 25 height 25
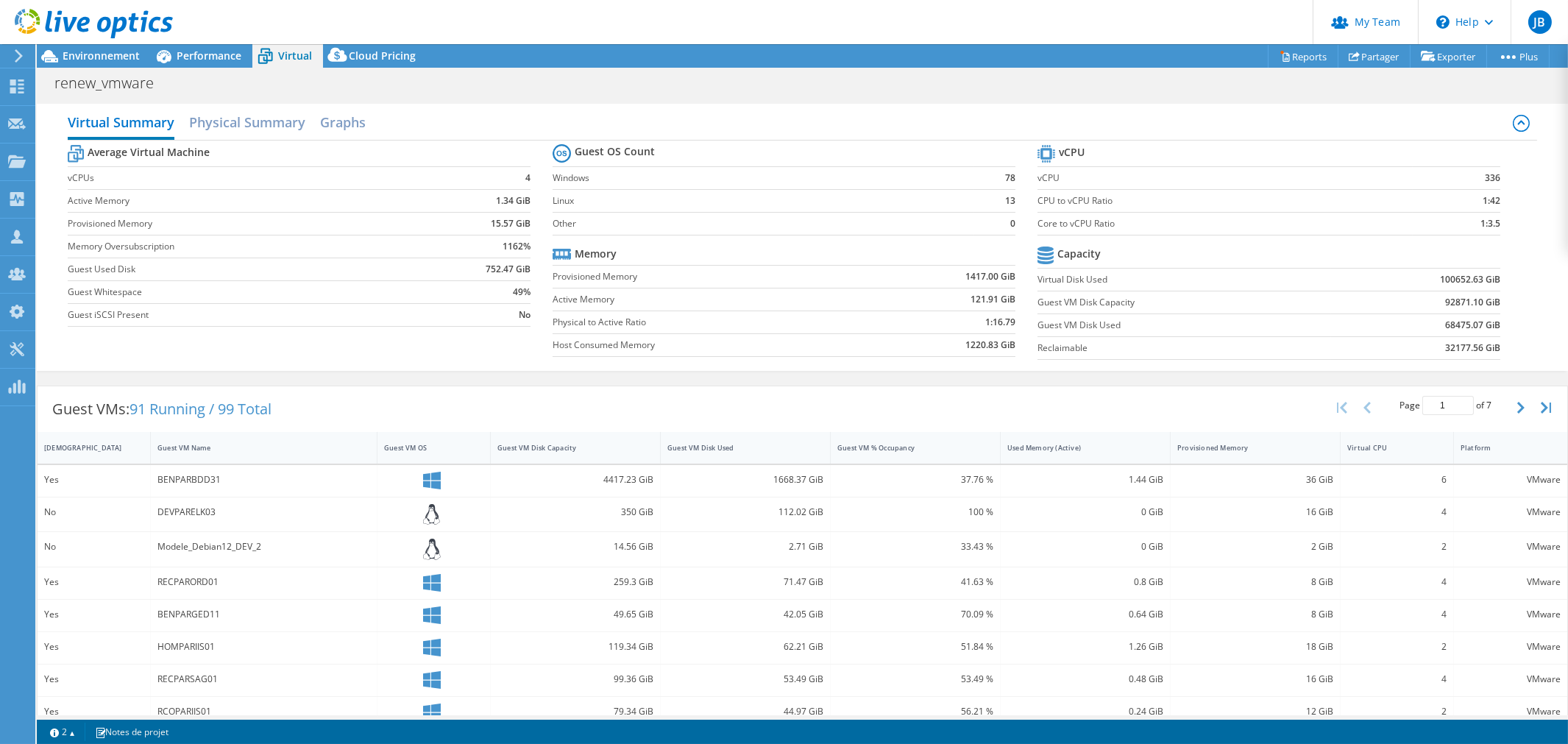
drag, startPoint x: 203, startPoint y: 57, endPoint x: 337, endPoint y: 85, distance: 136.9
click at [203, 57] on span "Performance" at bounding box center [209, 55] width 65 height 14
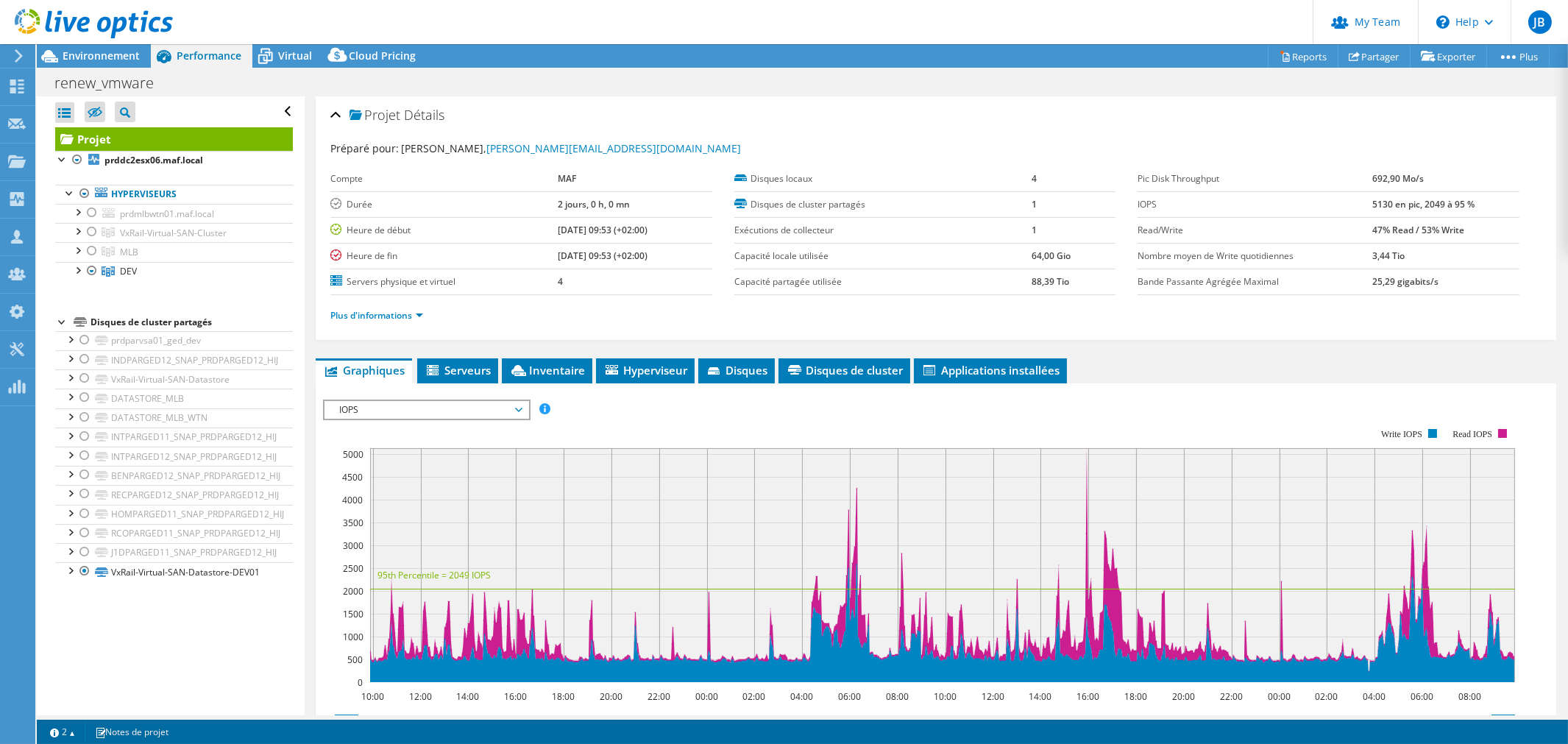
drag, startPoint x: 1379, startPoint y: 226, endPoint x: 1459, endPoint y: 231, distance: 80.2
click at [1459, 231] on tr "Read/Write 47% Read / 53% Write" at bounding box center [1329, 230] width 382 height 25
click at [399, 407] on span "IOPS" at bounding box center [426, 410] width 189 height 18
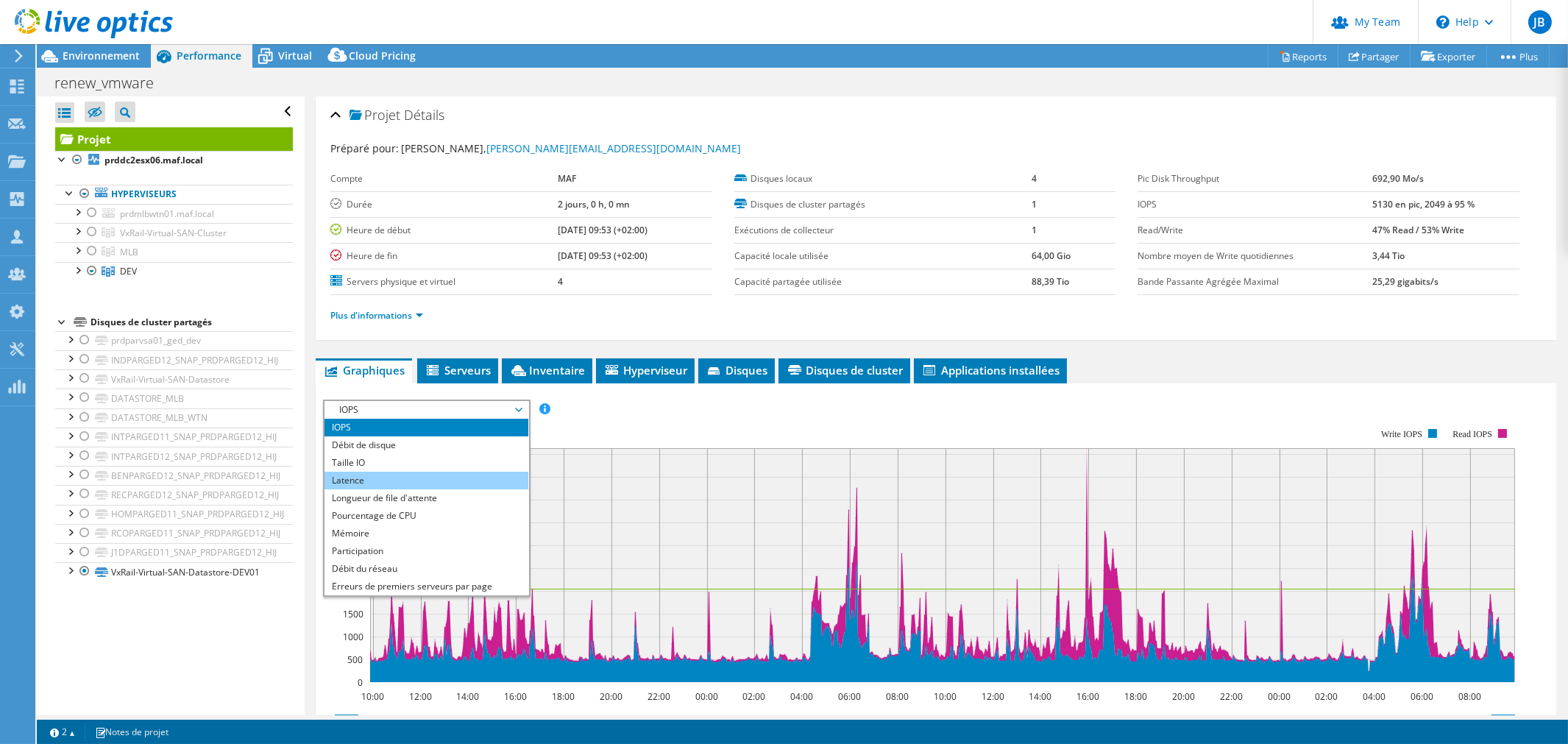
click at [373, 476] on li "Latence" at bounding box center [426, 481] width 203 height 18
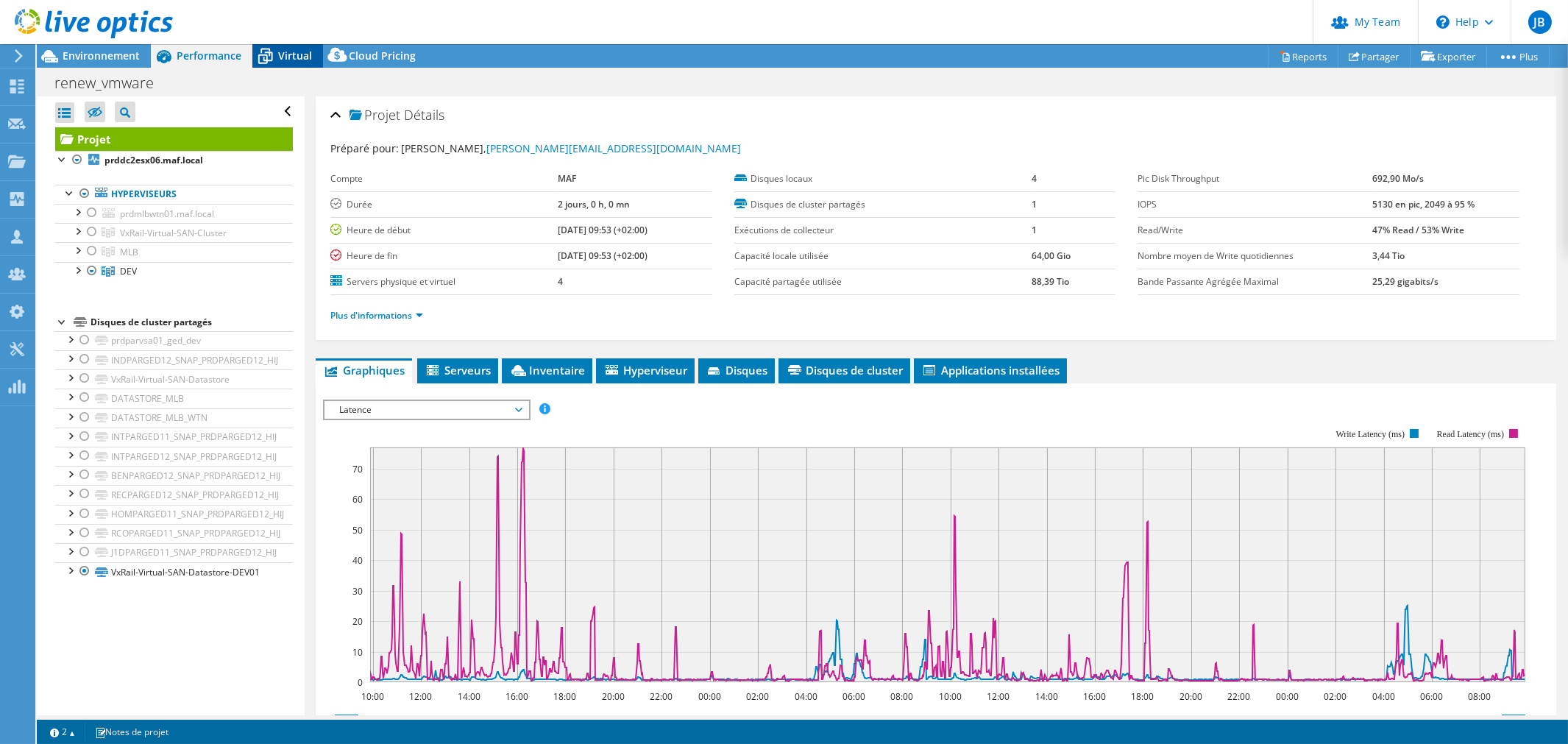
click at [278, 56] on span "Virtual" at bounding box center [295, 55] width 34 height 14
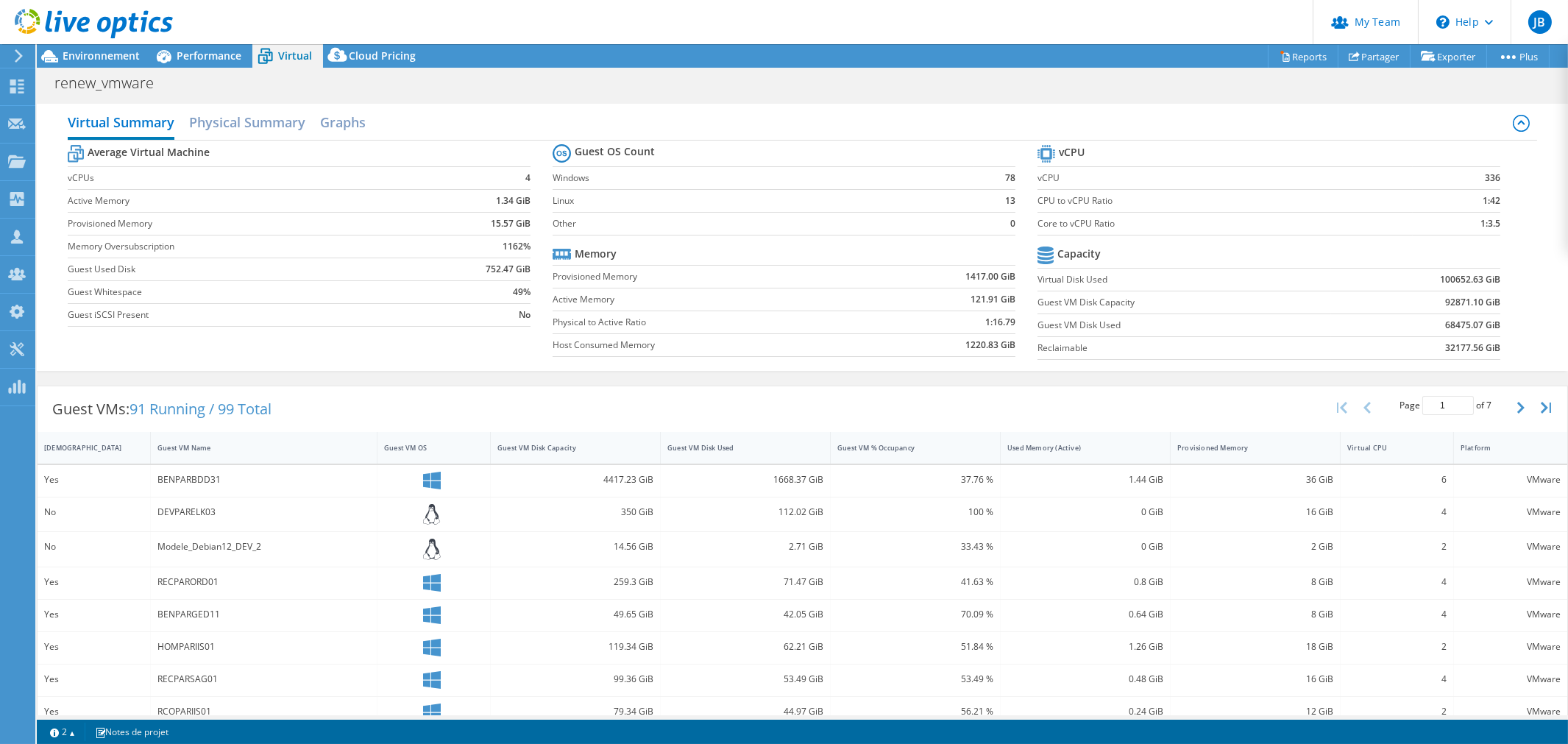
click at [96, 48] on div at bounding box center [86, 25] width 173 height 49
click at [103, 48] on span "Environnement" at bounding box center [101, 55] width 77 height 14
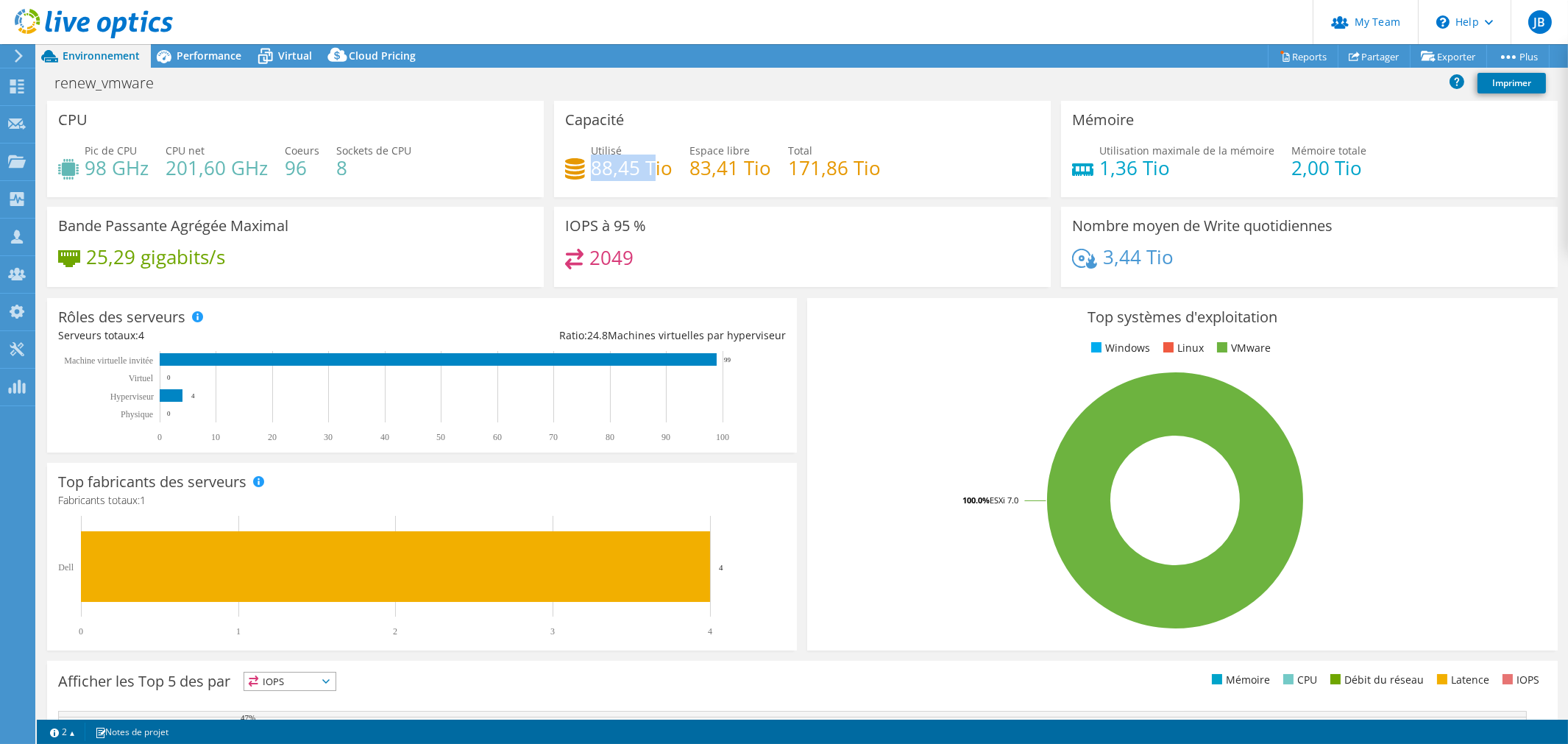
drag, startPoint x: 586, startPoint y: 165, endPoint x: 652, endPoint y: 166, distance: 66.0
click at [652, 166] on h4 "88,45 Tio" at bounding box center [631, 168] width 82 height 16
click at [274, 48] on icon at bounding box center [265, 56] width 25 height 25
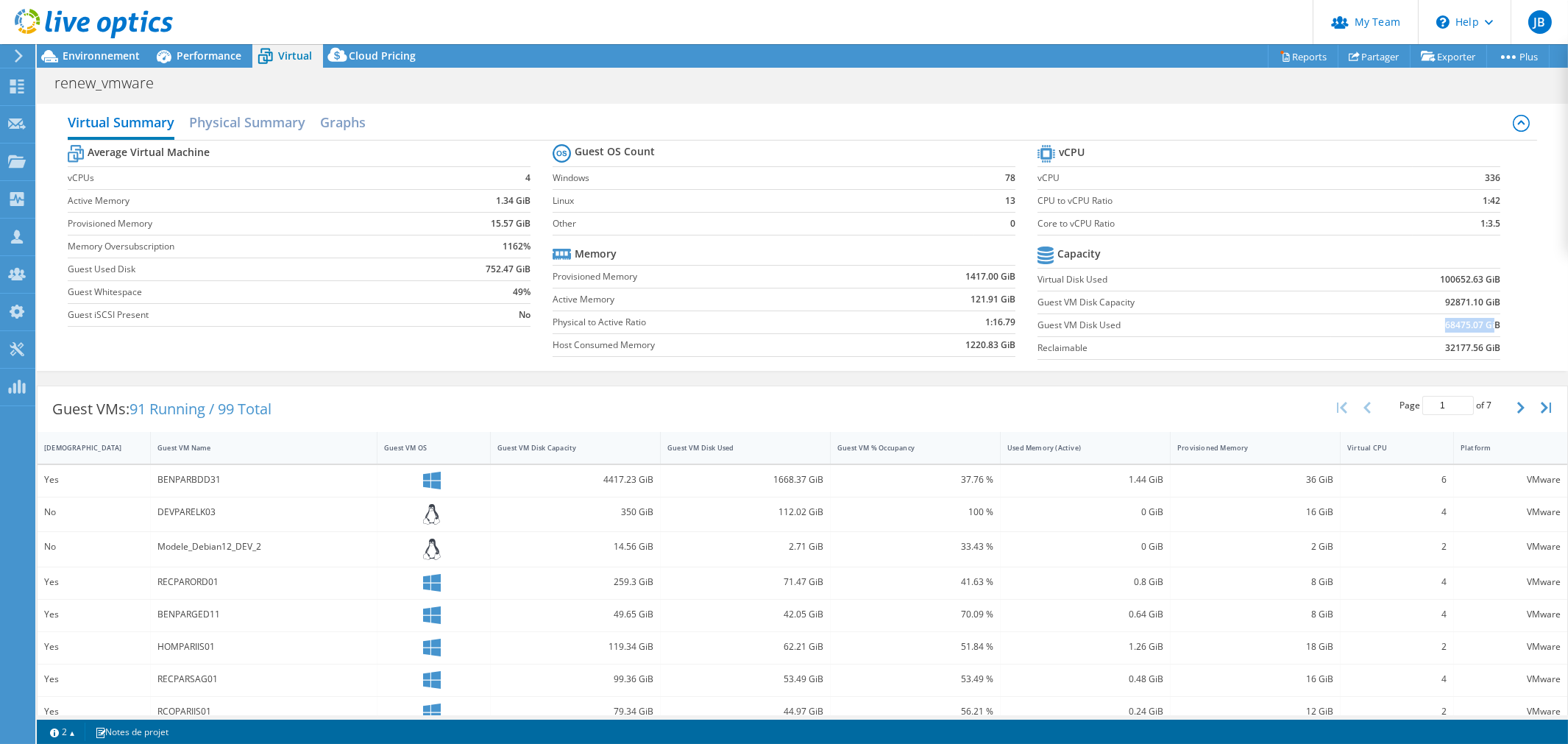
drag, startPoint x: 1415, startPoint y: 327, endPoint x: 1482, endPoint y: 327, distance: 67.0
click at [1482, 327] on td "68475.07 GiB" at bounding box center [1415, 325] width 169 height 23
click at [97, 48] on span "Environnement" at bounding box center [101, 55] width 77 height 14
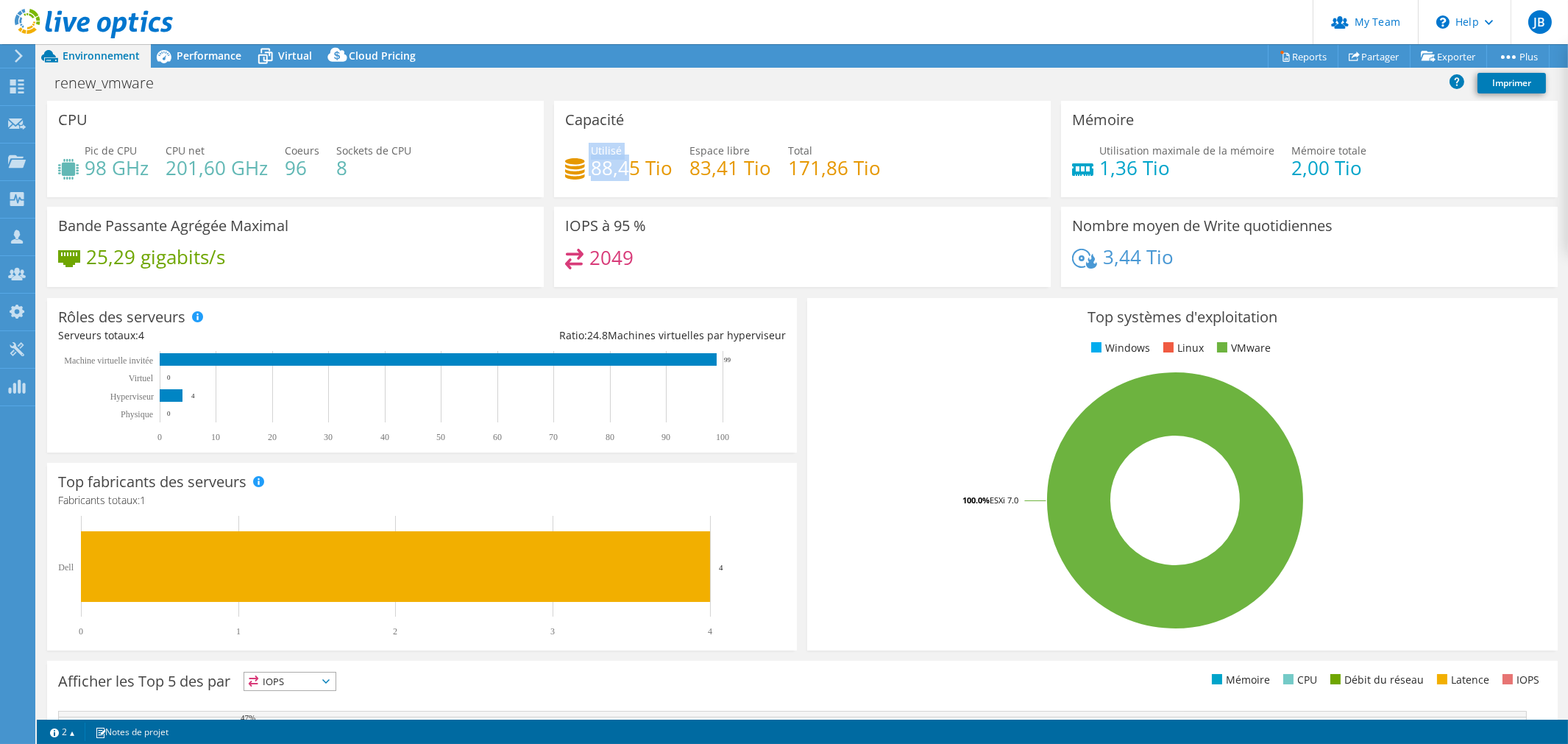
drag, startPoint x: 578, startPoint y: 162, endPoint x: 625, endPoint y: 165, distance: 47.1
click at [625, 165] on div "Utilisé 88,45 Tio" at bounding box center [618, 160] width 108 height 33
click at [278, 54] on span "Virtual" at bounding box center [295, 55] width 34 height 14
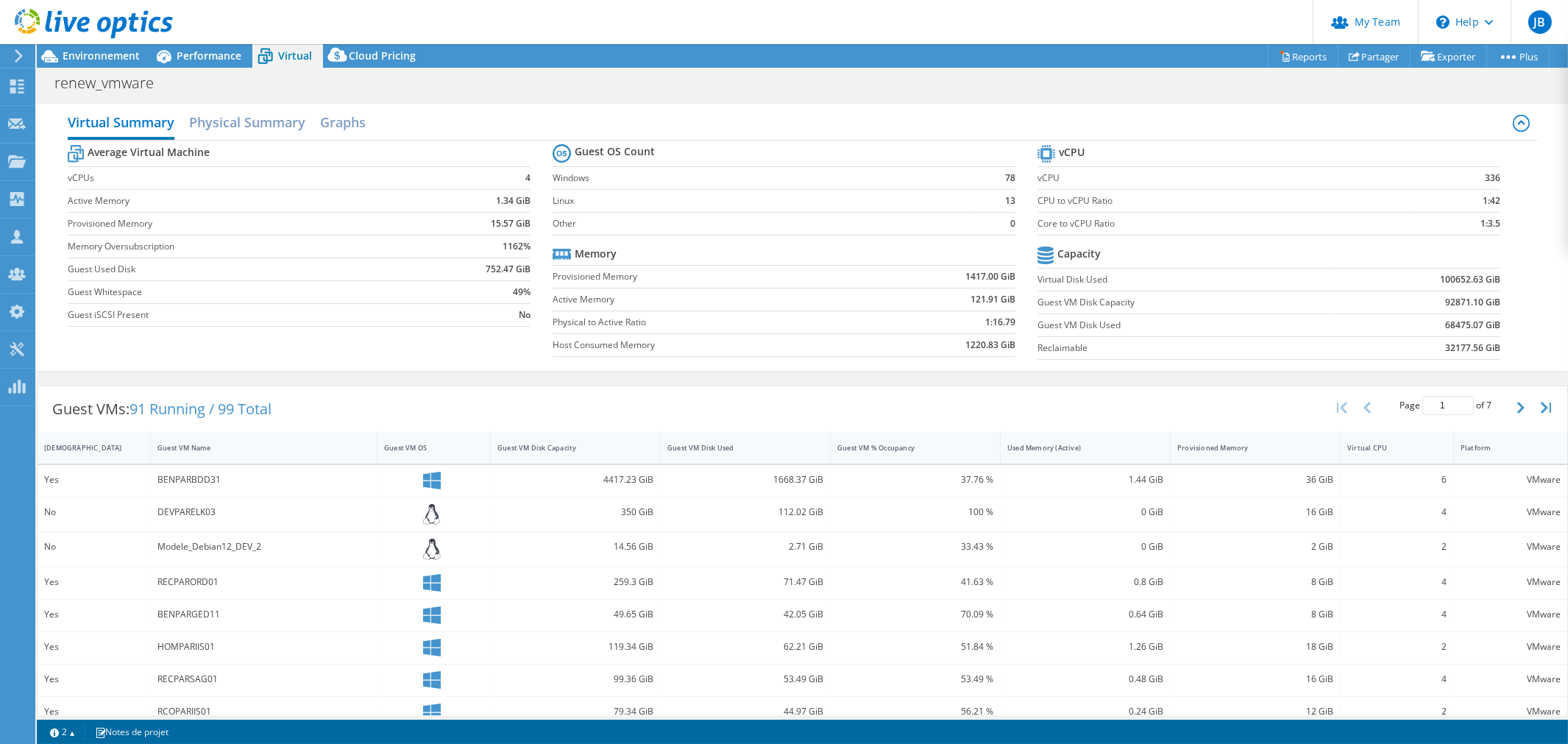
drag, startPoint x: 1437, startPoint y: 327, endPoint x: 1480, endPoint y: 332, distance: 43.3
click at [1480, 332] on b "68475.07 GiB" at bounding box center [1472, 326] width 55 height 15
click at [79, 55] on span "Environnement" at bounding box center [101, 55] width 77 height 14
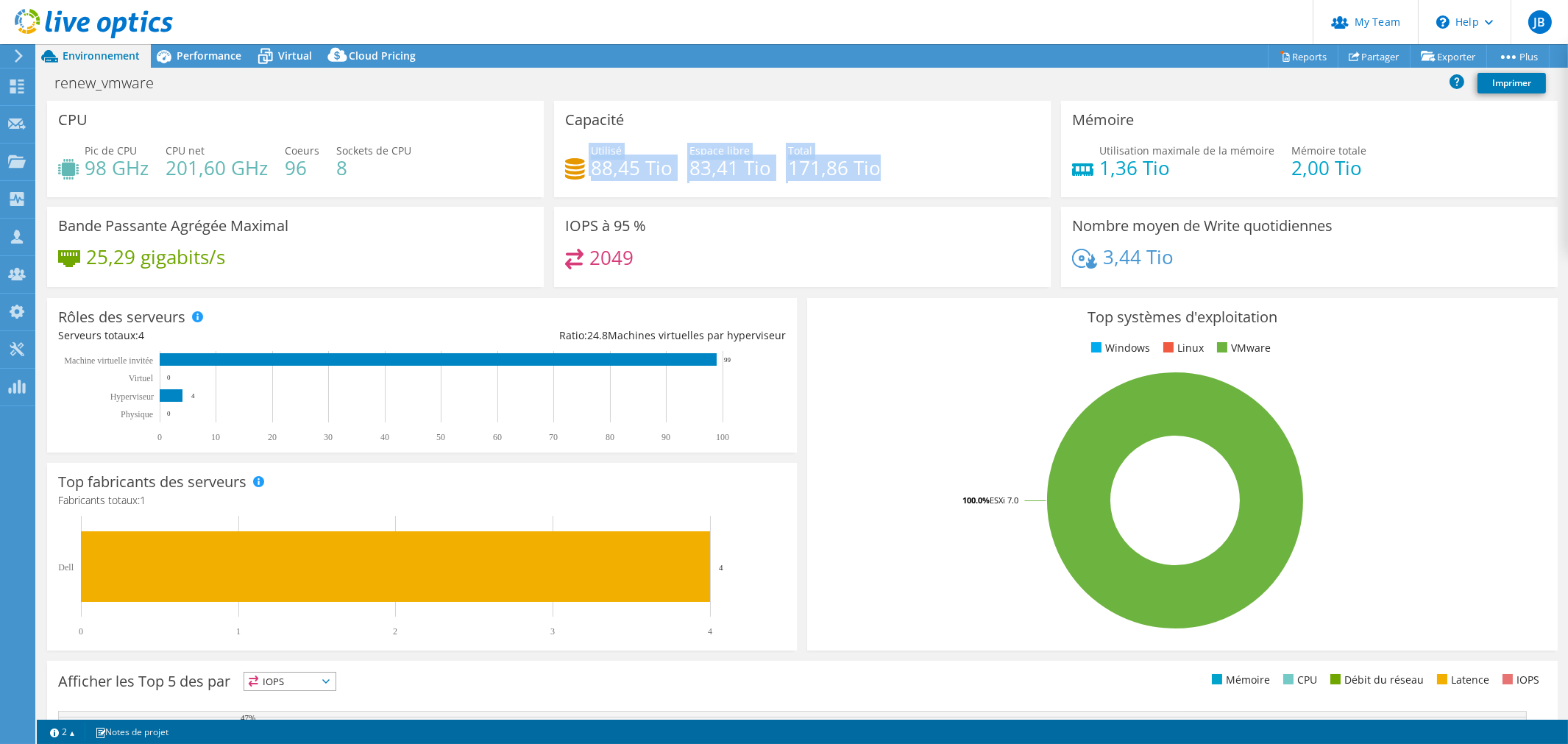
drag, startPoint x: 574, startPoint y: 164, endPoint x: 886, endPoint y: 168, distance: 312.0
click at [886, 168] on div "Utilisé 88,45 Tio Espace libre 83,41 Tio Total 171,86 Tio" at bounding box center [802, 167] width 474 height 48
click at [923, 179] on div "Utilisé 88,45 Tio Espace libre 83,41 Tio Total 171,86 Tio" at bounding box center [802, 167] width 474 height 48
drag, startPoint x: 783, startPoint y: 167, endPoint x: 909, endPoint y: 175, distance: 126.3
click at [909, 175] on div "Utilisé 88,45 Tio Espace libre 83,41 Tio Total 171,86 Tio" at bounding box center [802, 167] width 474 height 48
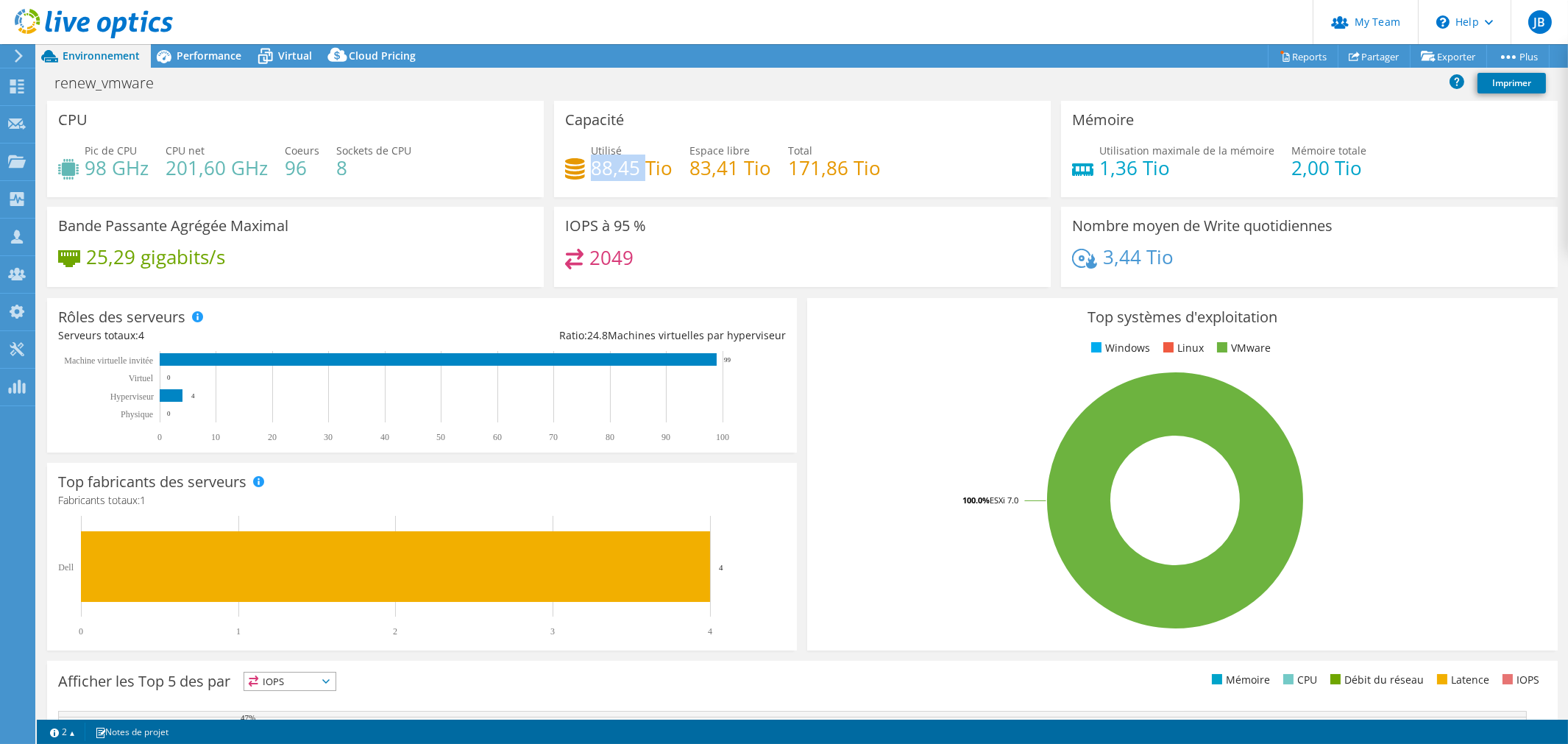
drag, startPoint x: 589, startPoint y: 162, endPoint x: 642, endPoint y: 162, distance: 53.0
click at [642, 162] on h4 "88,45 Tio" at bounding box center [631, 168] width 82 height 16
click at [698, 187] on div "Utilisé 88,45 Tio Espace libre 83,41 Tio Total 171,86 Tio" at bounding box center [802, 167] width 474 height 48
drag, startPoint x: 585, startPoint y: 165, endPoint x: 652, endPoint y: 167, distance: 67.0
click at [652, 167] on div "Utilisé 88,45 Tio" at bounding box center [618, 160] width 108 height 33
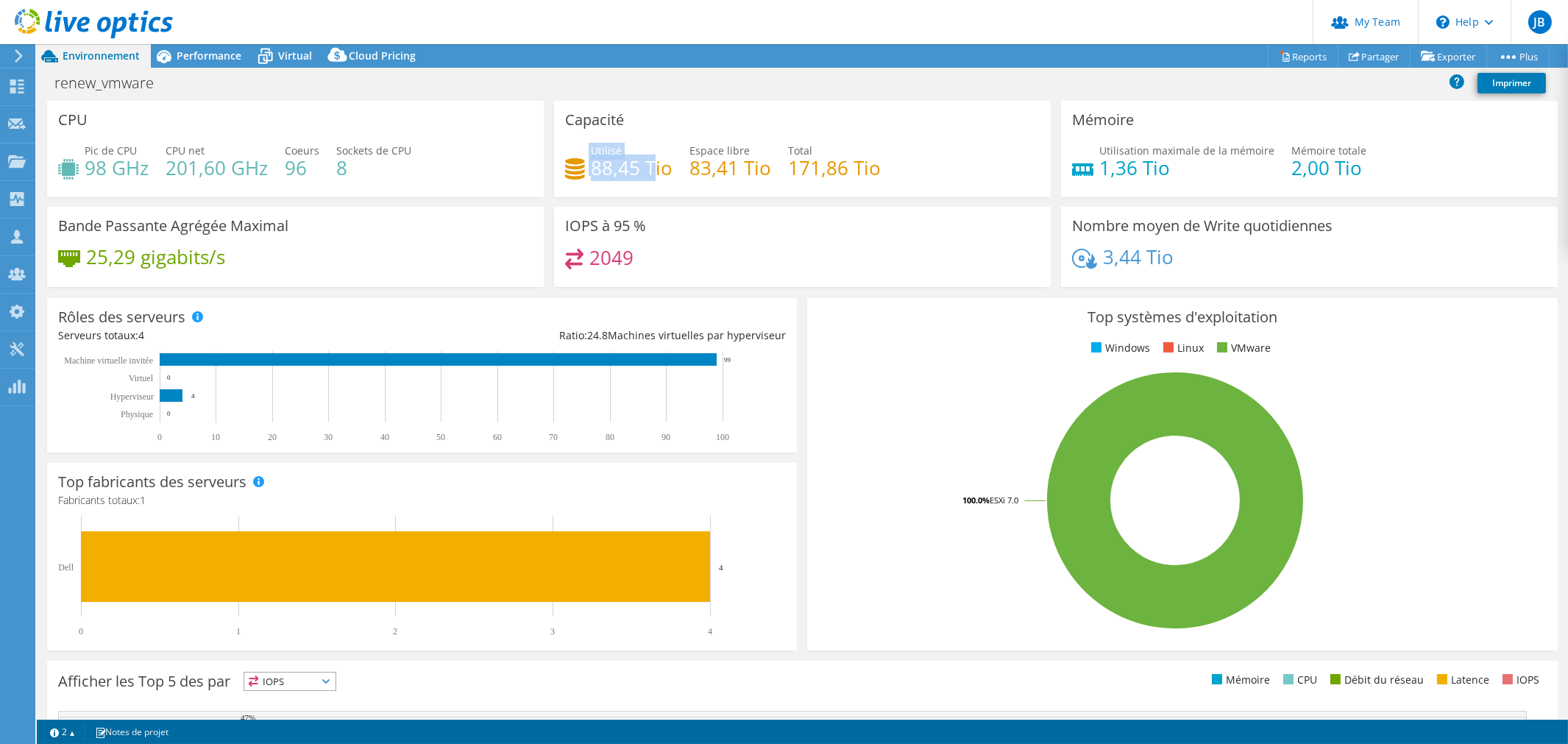
click at [608, 164] on h4 "88,45 Tio" at bounding box center [631, 168] width 82 height 16
click at [276, 57] on icon at bounding box center [265, 56] width 25 height 25
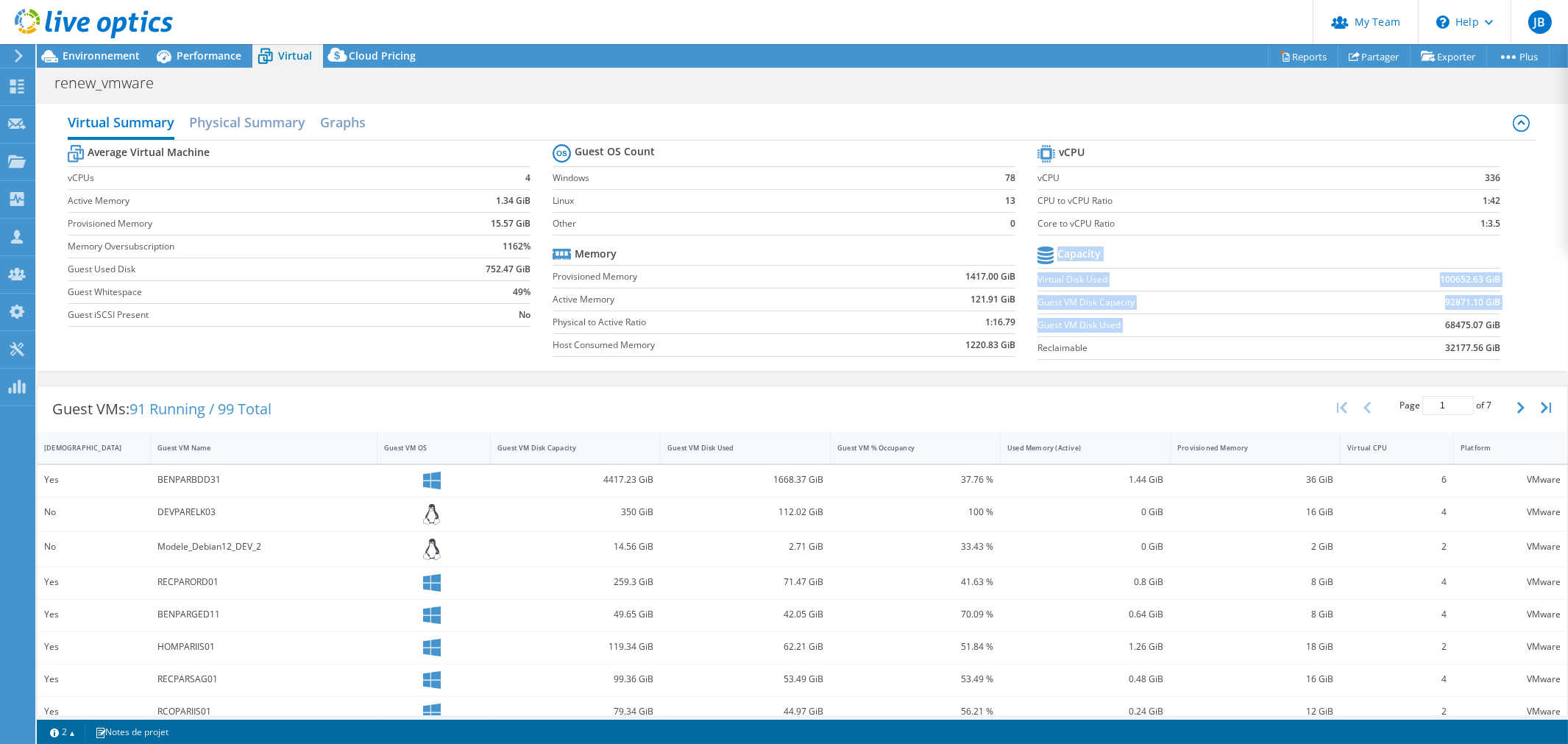
drag, startPoint x: 1417, startPoint y: 324, endPoint x: 1502, endPoint y: 328, distance: 85.1
click at [1502, 328] on section "vCPU vCPU 336 CPU to vCPU Ratio 1:42 Core to vCPU Ratio 1:3.5 Capacity Virtual …" at bounding box center [1279, 254] width 485 height 226
click at [1482, 326] on b "68475.07 GiB" at bounding box center [1472, 326] width 55 height 15
drag, startPoint x: 1424, startPoint y: 324, endPoint x: 1469, endPoint y: 326, distance: 45.0
click at [1469, 326] on td "68475.07 GiB" at bounding box center [1415, 325] width 169 height 23
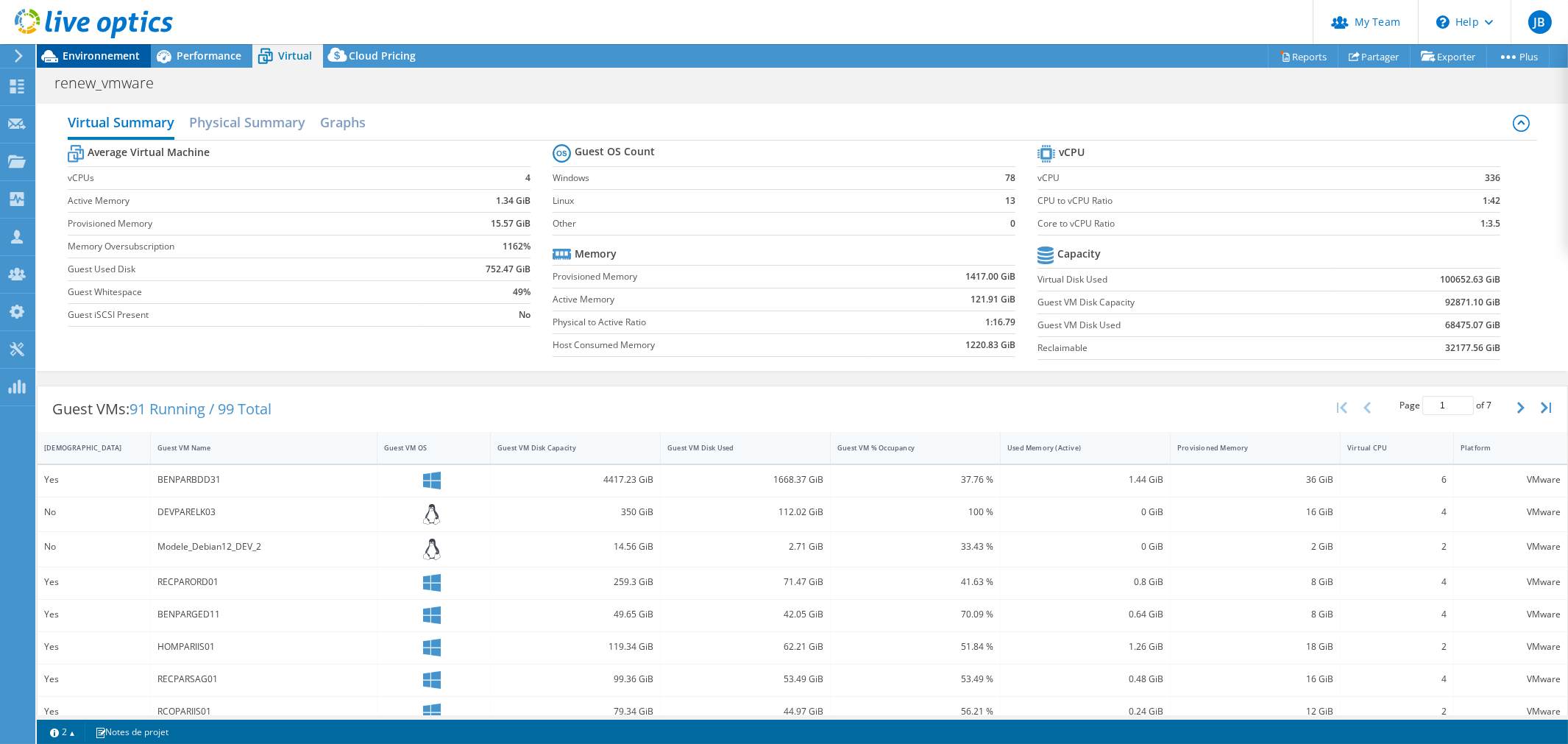
click at [99, 57] on span "Environnement" at bounding box center [101, 55] width 77 height 14
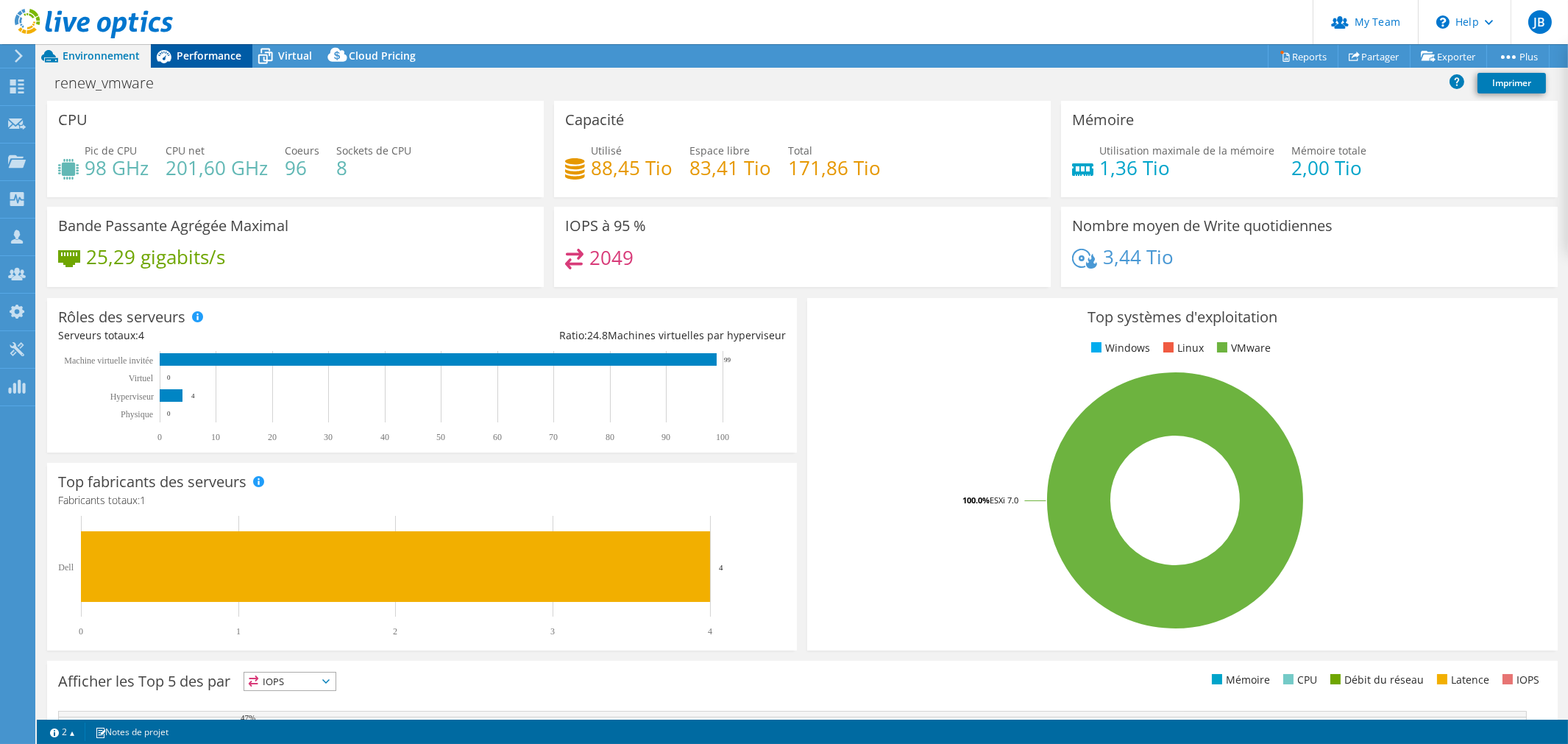
drag, startPoint x: 208, startPoint y: 60, endPoint x: 226, endPoint y: 60, distance: 18.0
click at [208, 60] on span "Performance" at bounding box center [209, 55] width 65 height 14
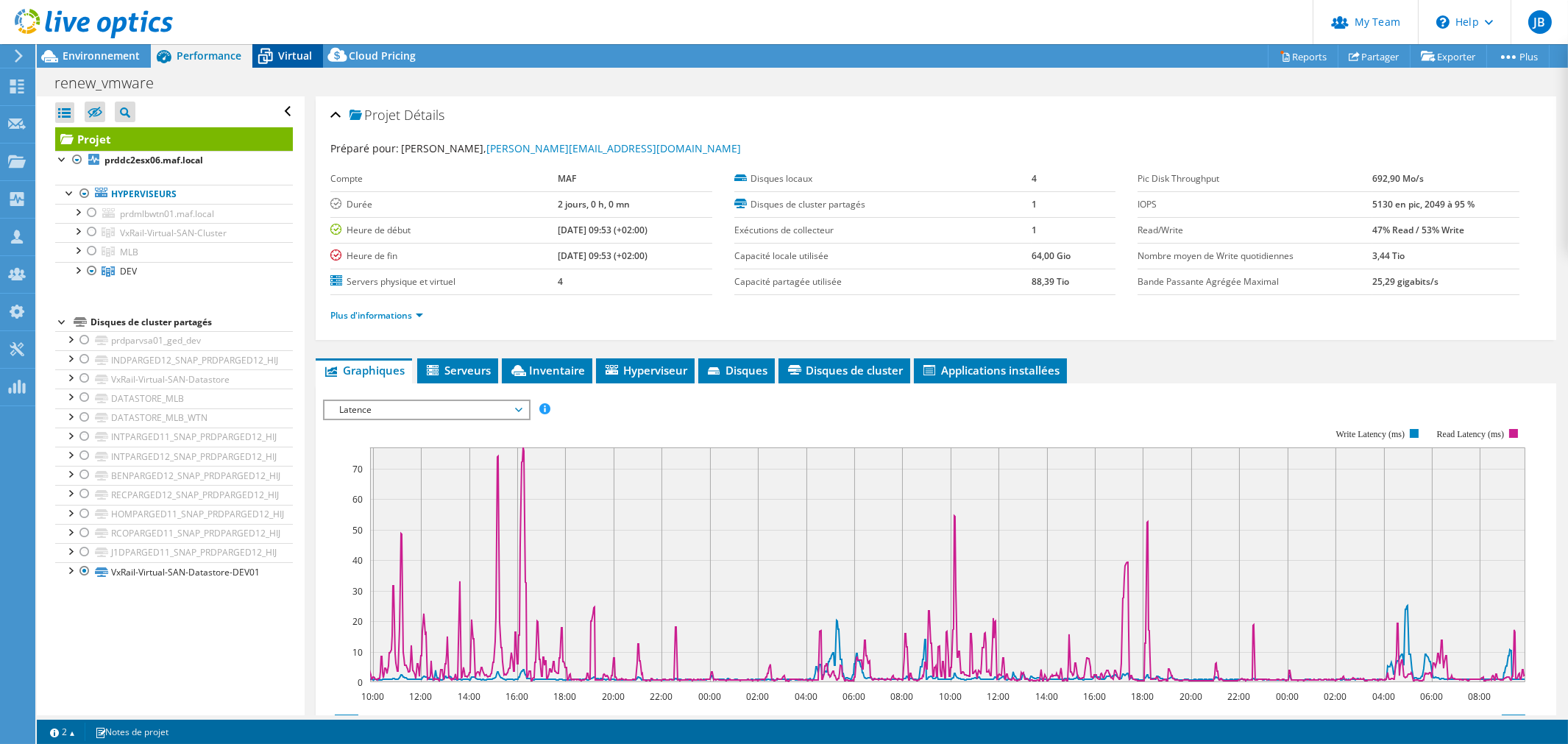
click at [283, 54] on span "Virtual" at bounding box center [295, 55] width 34 height 14
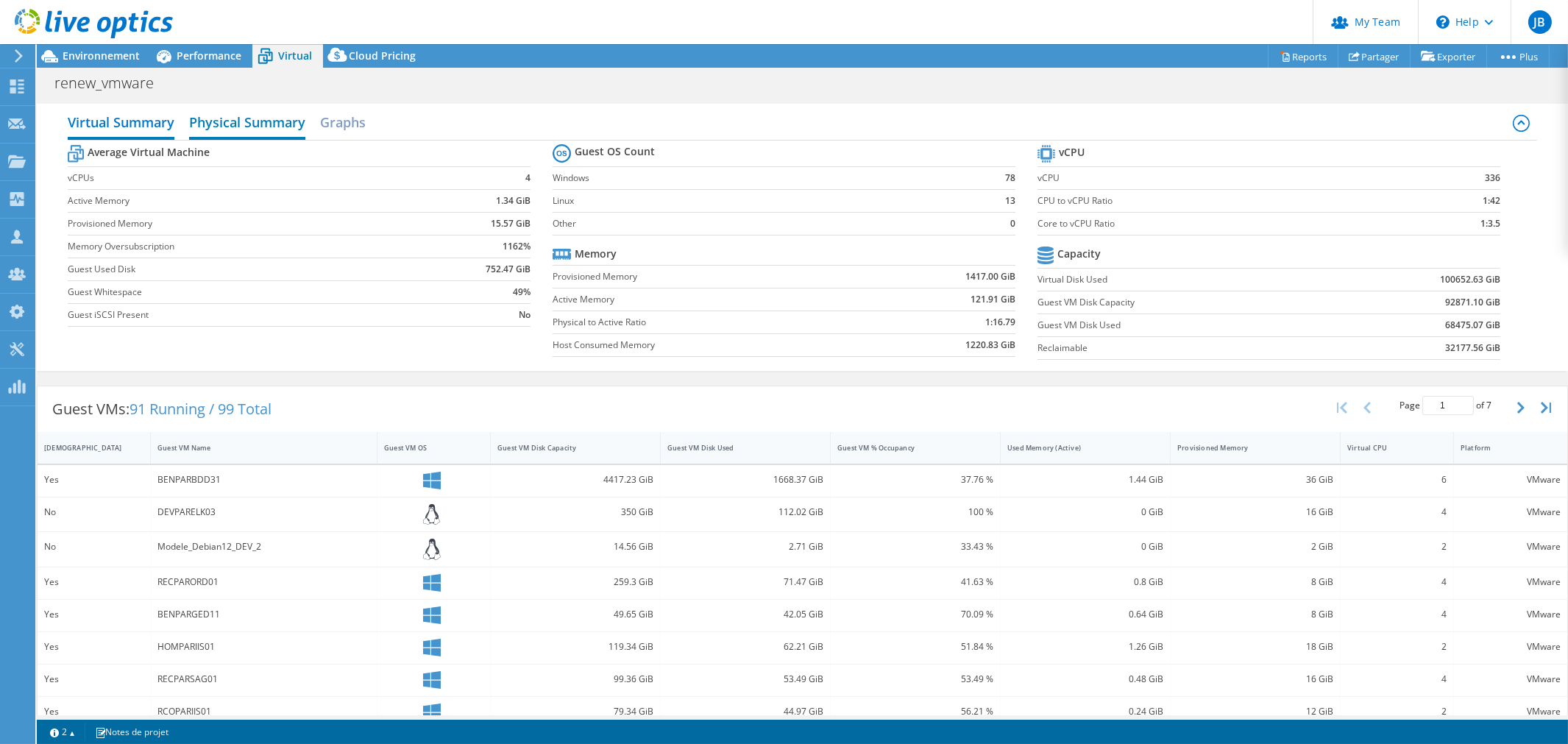
click at [275, 126] on h2 "Physical Summary" at bounding box center [247, 124] width 117 height 32
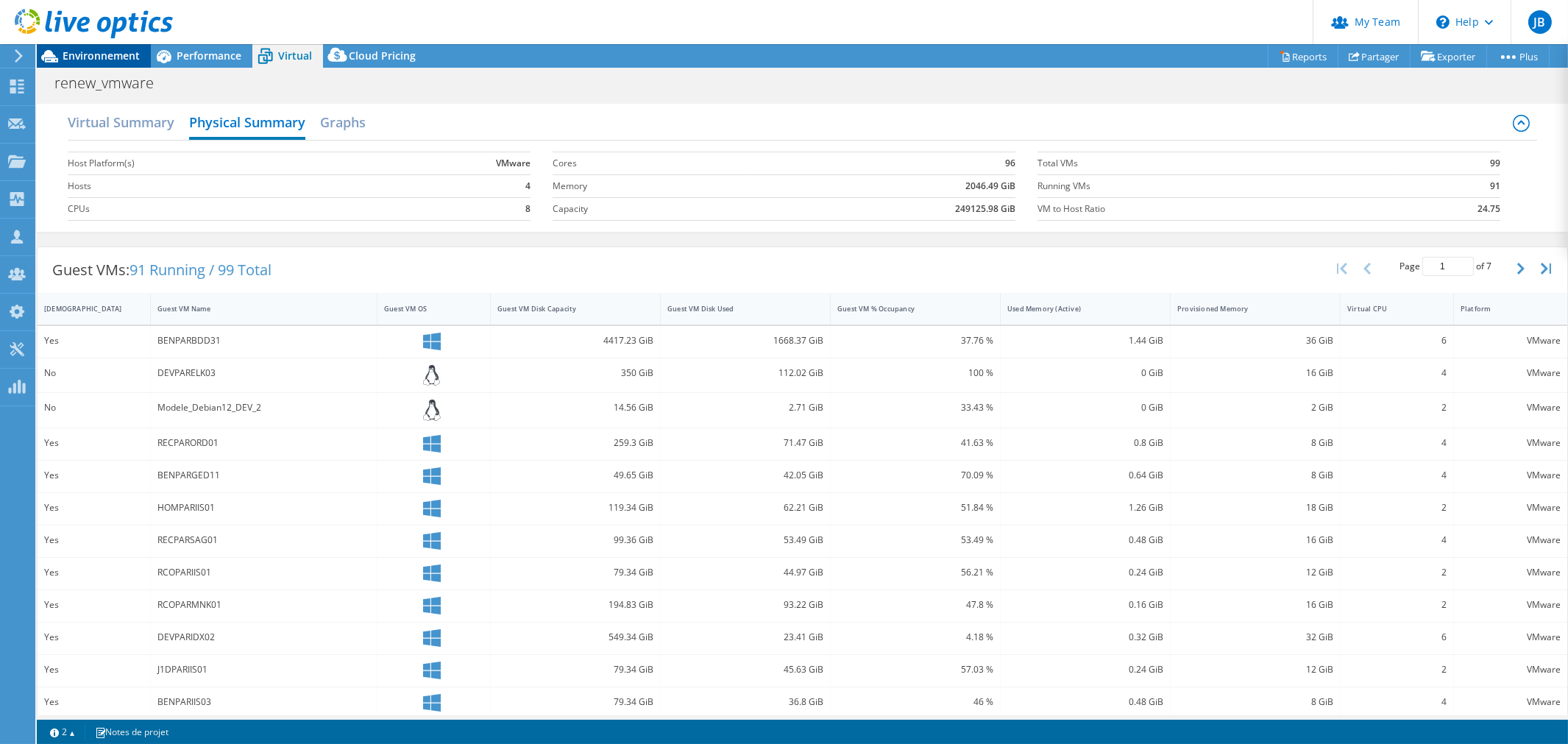
click at [70, 57] on span "Environnement" at bounding box center [101, 55] width 77 height 14
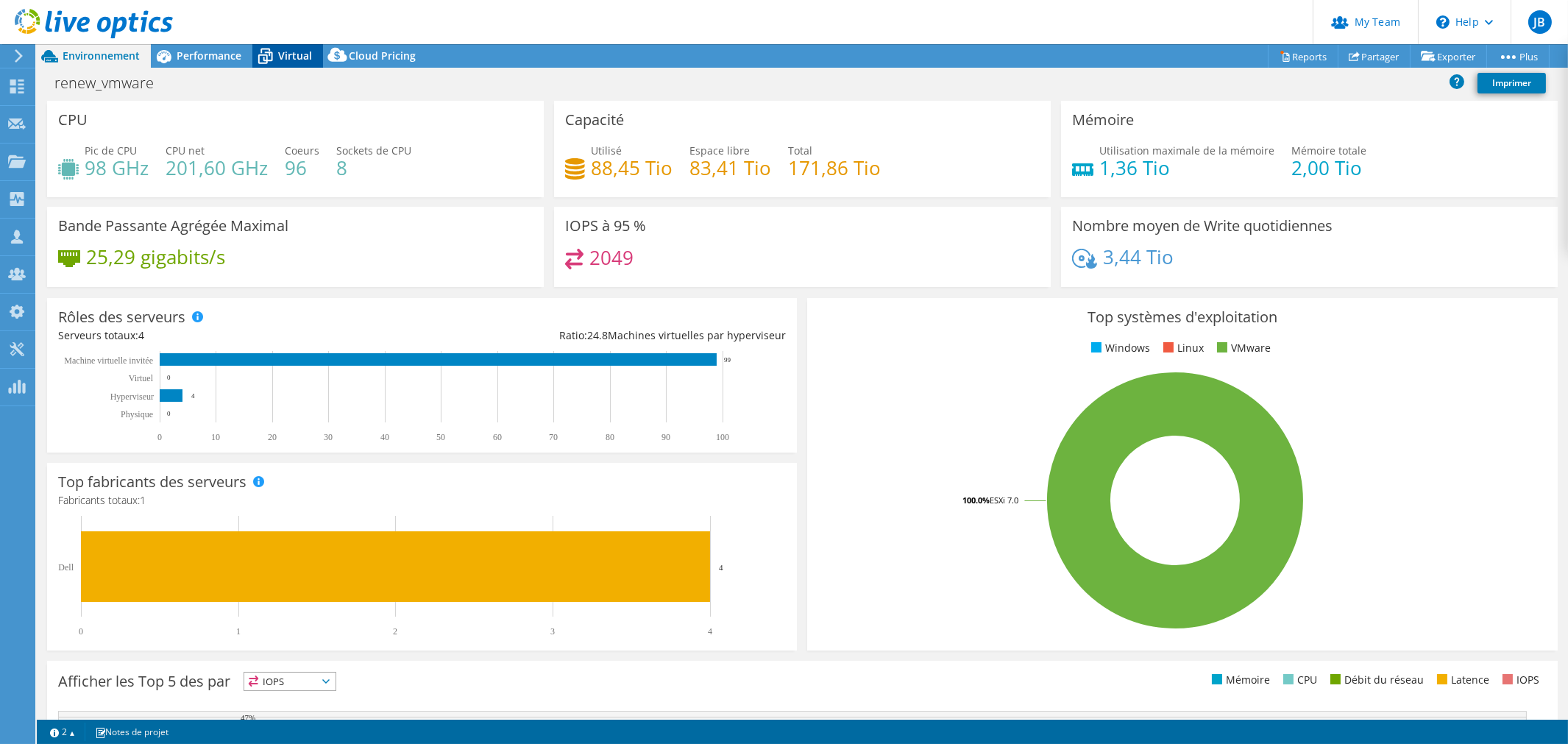
click at [263, 55] on icon at bounding box center [266, 57] width 15 height 11
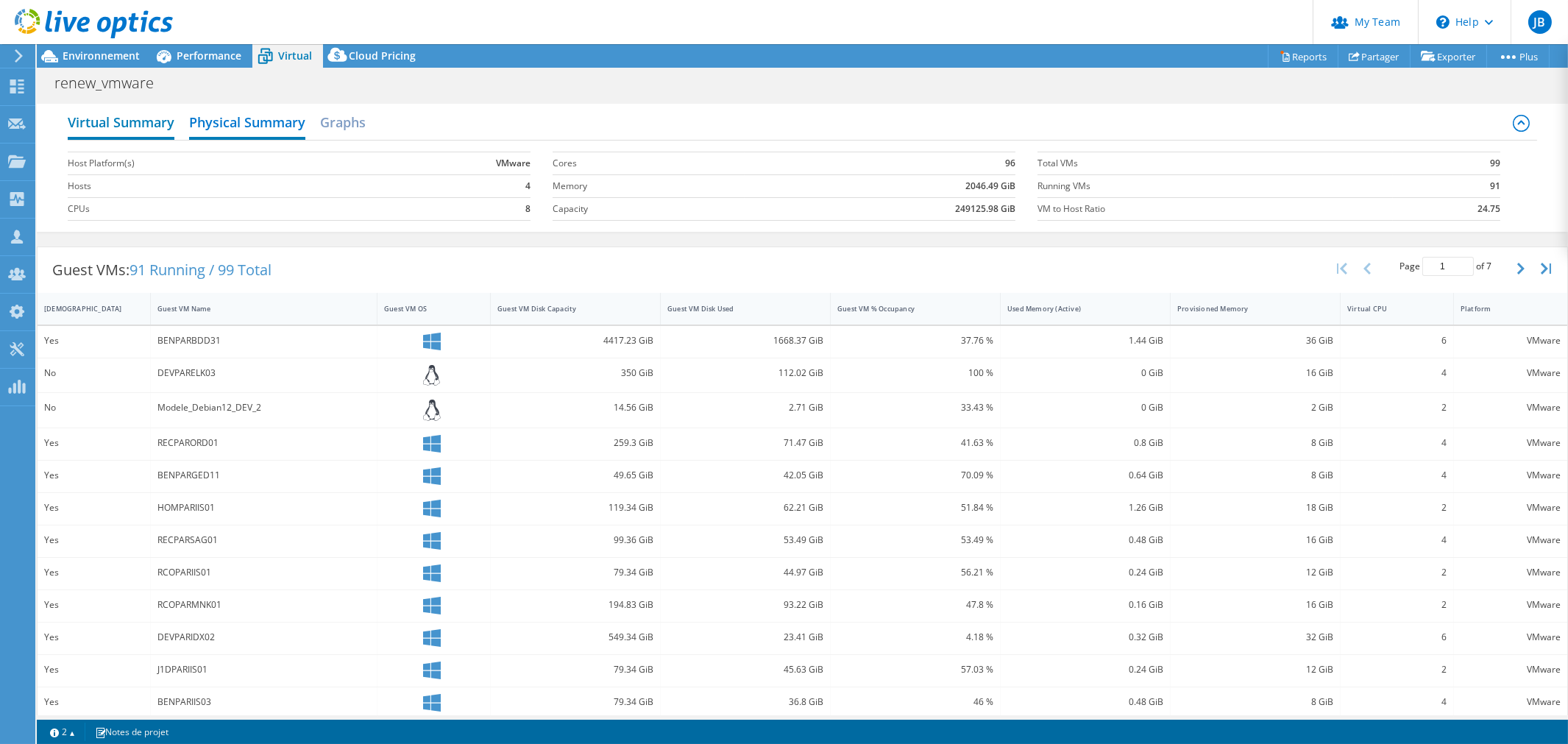
click at [132, 126] on h2 "Virtual Summary" at bounding box center [121, 124] width 107 height 32
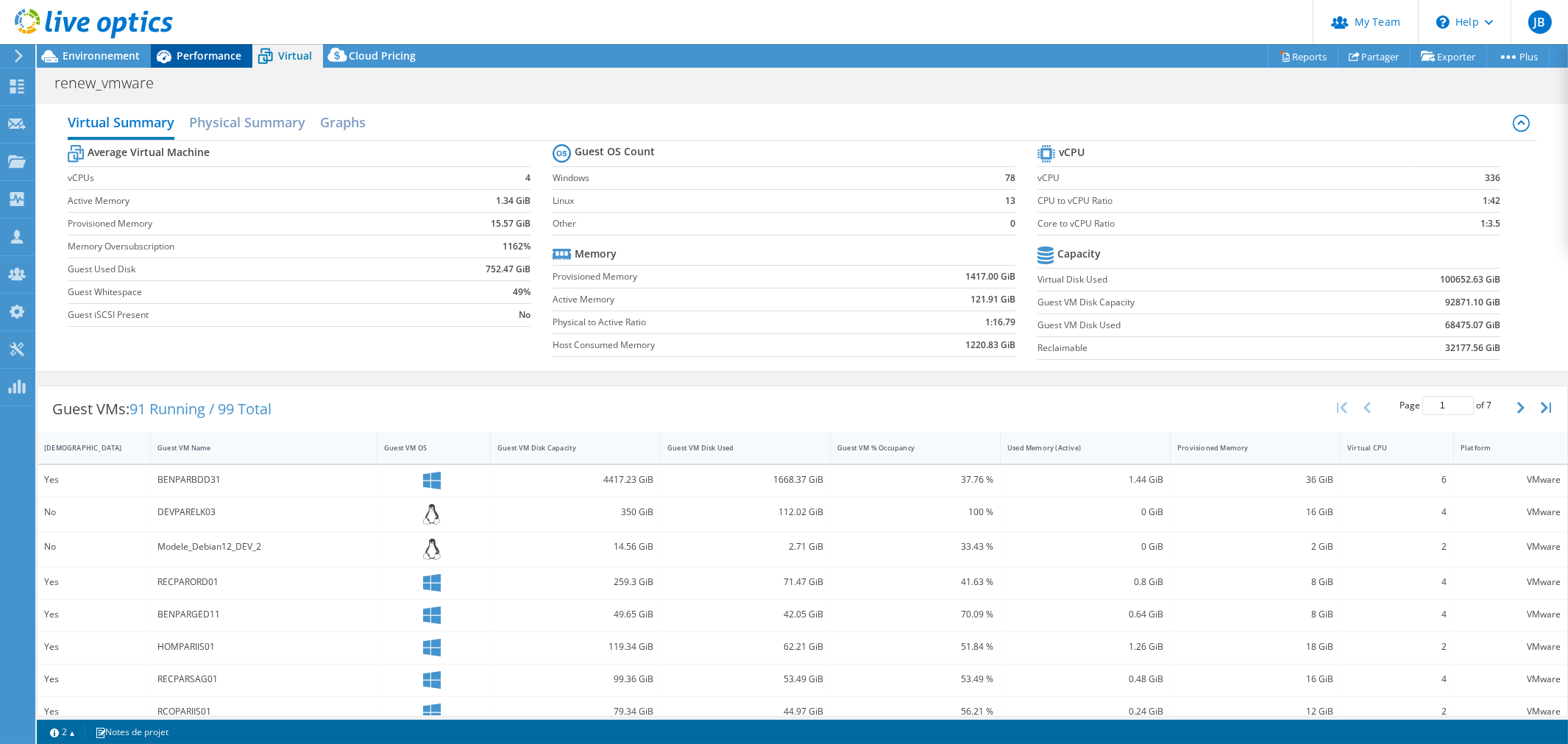
click at [201, 61] on span "Performance" at bounding box center [209, 55] width 65 height 14
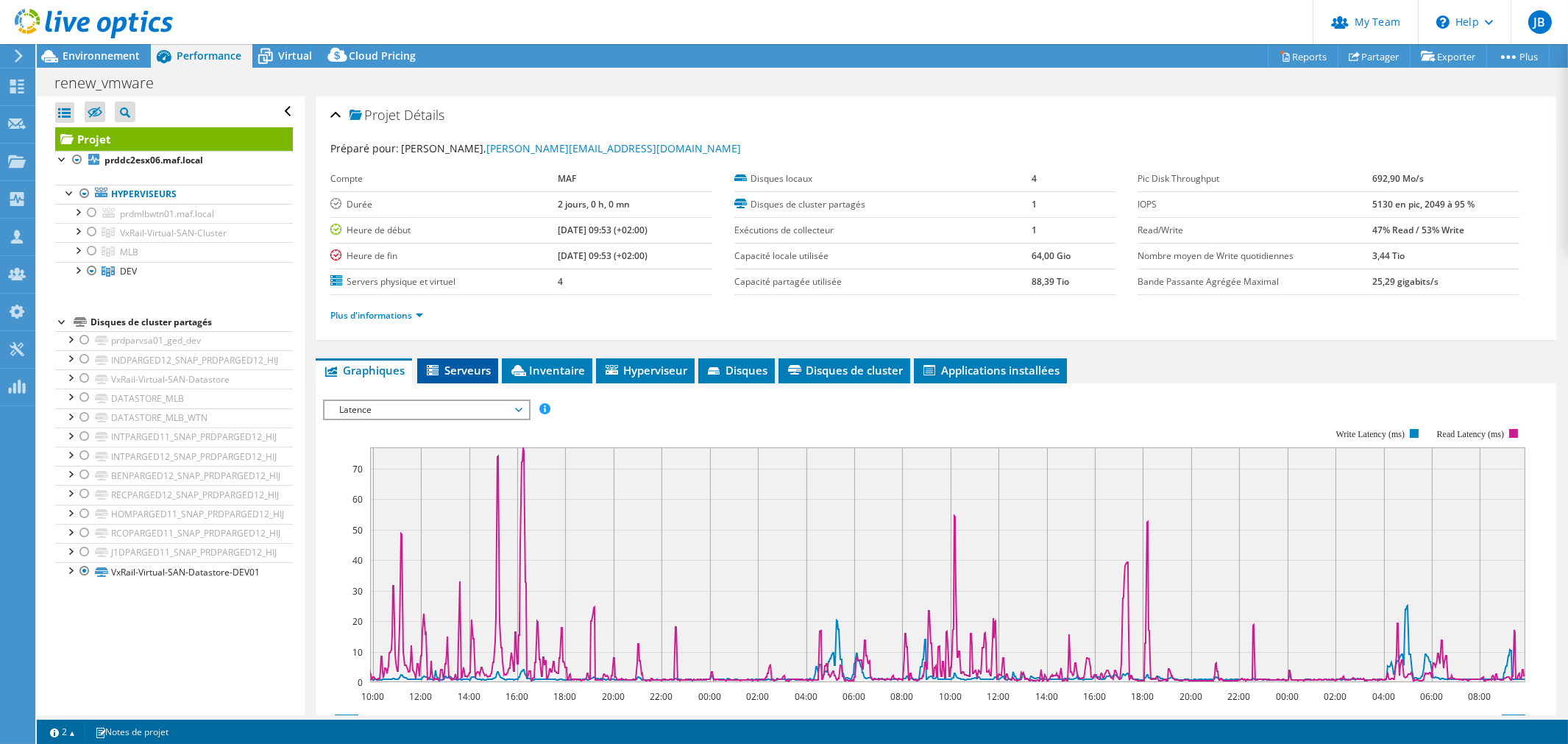
click at [460, 369] on span "Serveurs" at bounding box center [458, 370] width 67 height 15
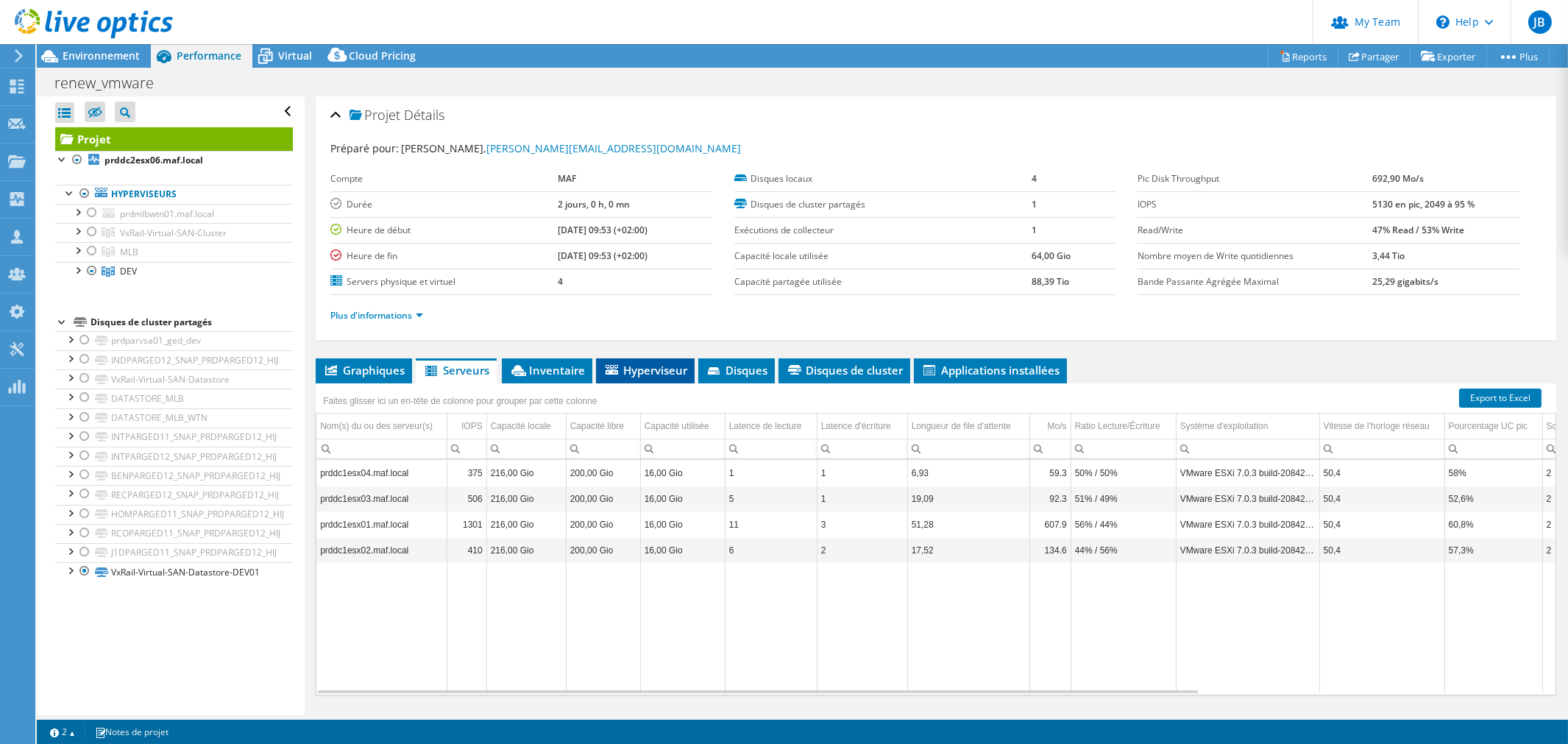
click at [617, 366] on icon at bounding box center [612, 369] width 12 height 10
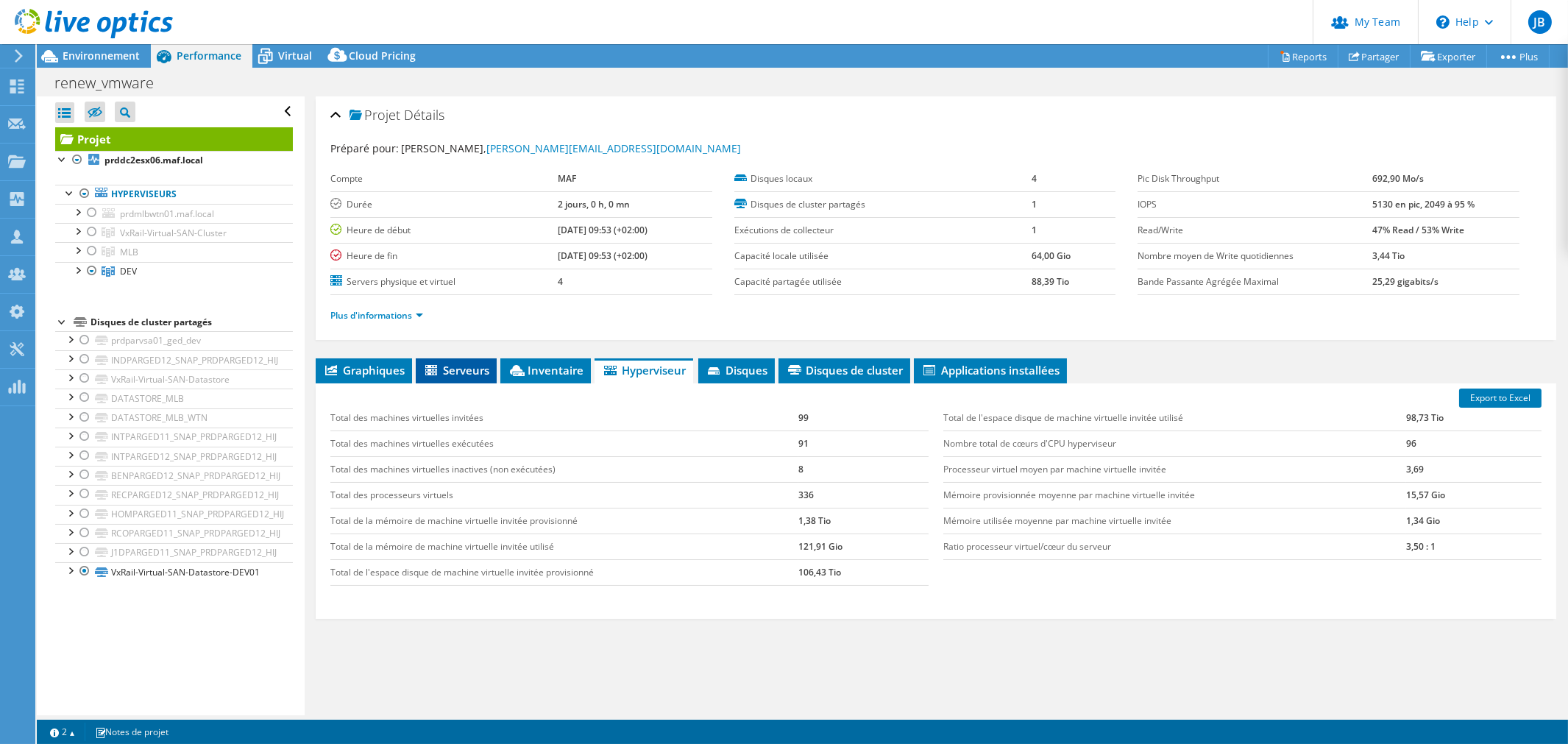
click at [431, 366] on icon at bounding box center [431, 370] width 11 height 11
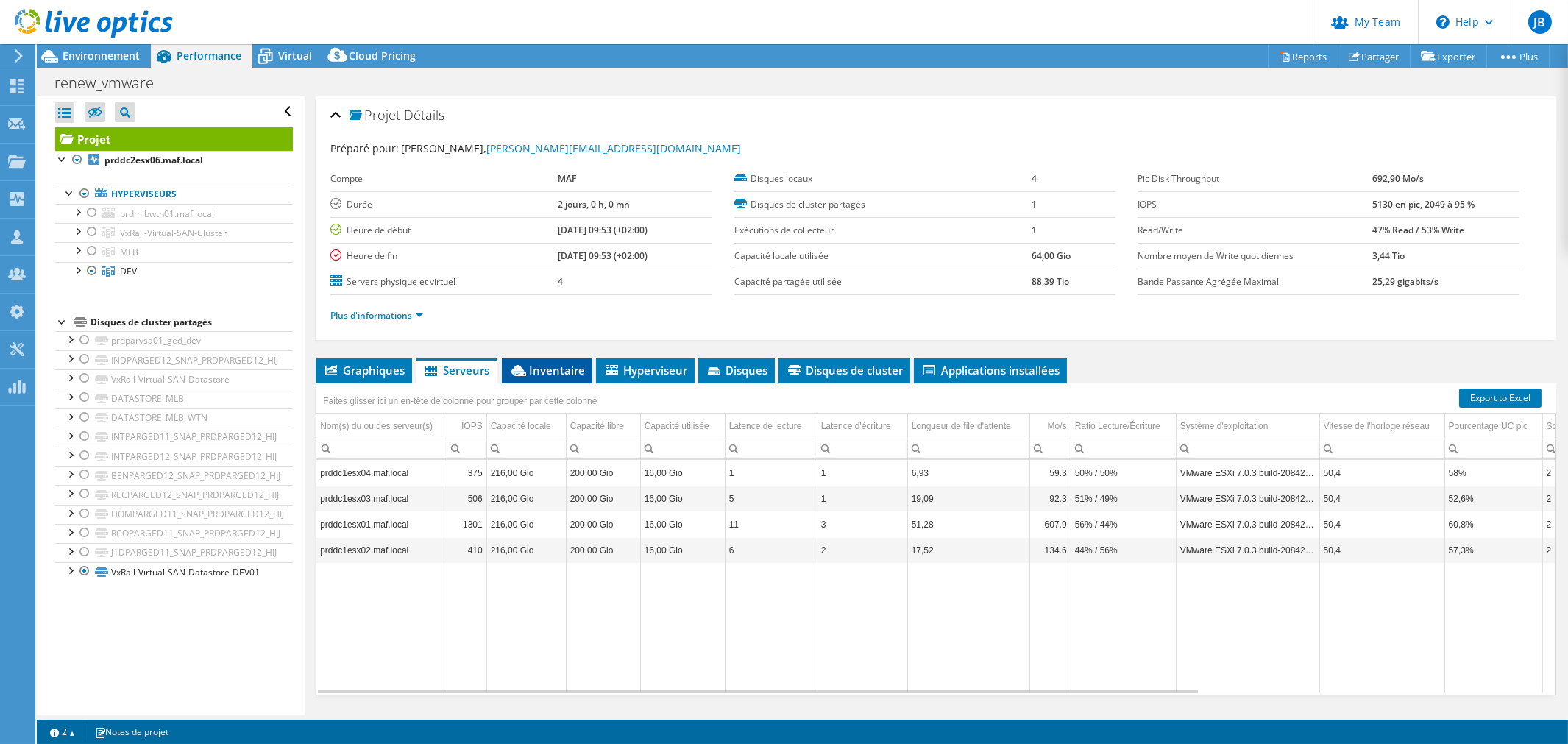
click at [534, 371] on span "Inventaire" at bounding box center [547, 370] width 75 height 15
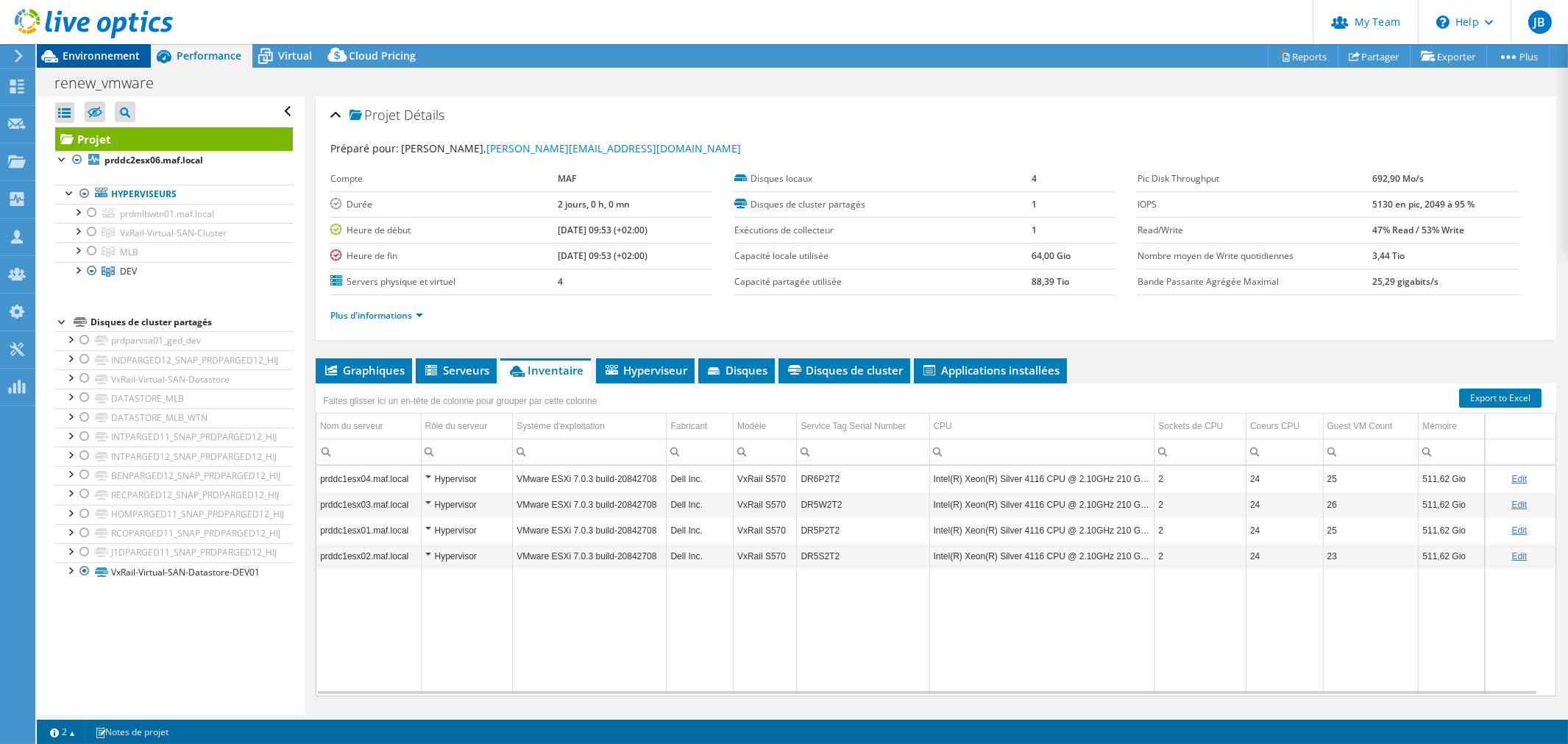
click at [120, 63] on div "Environnement" at bounding box center [94, 55] width 114 height 24
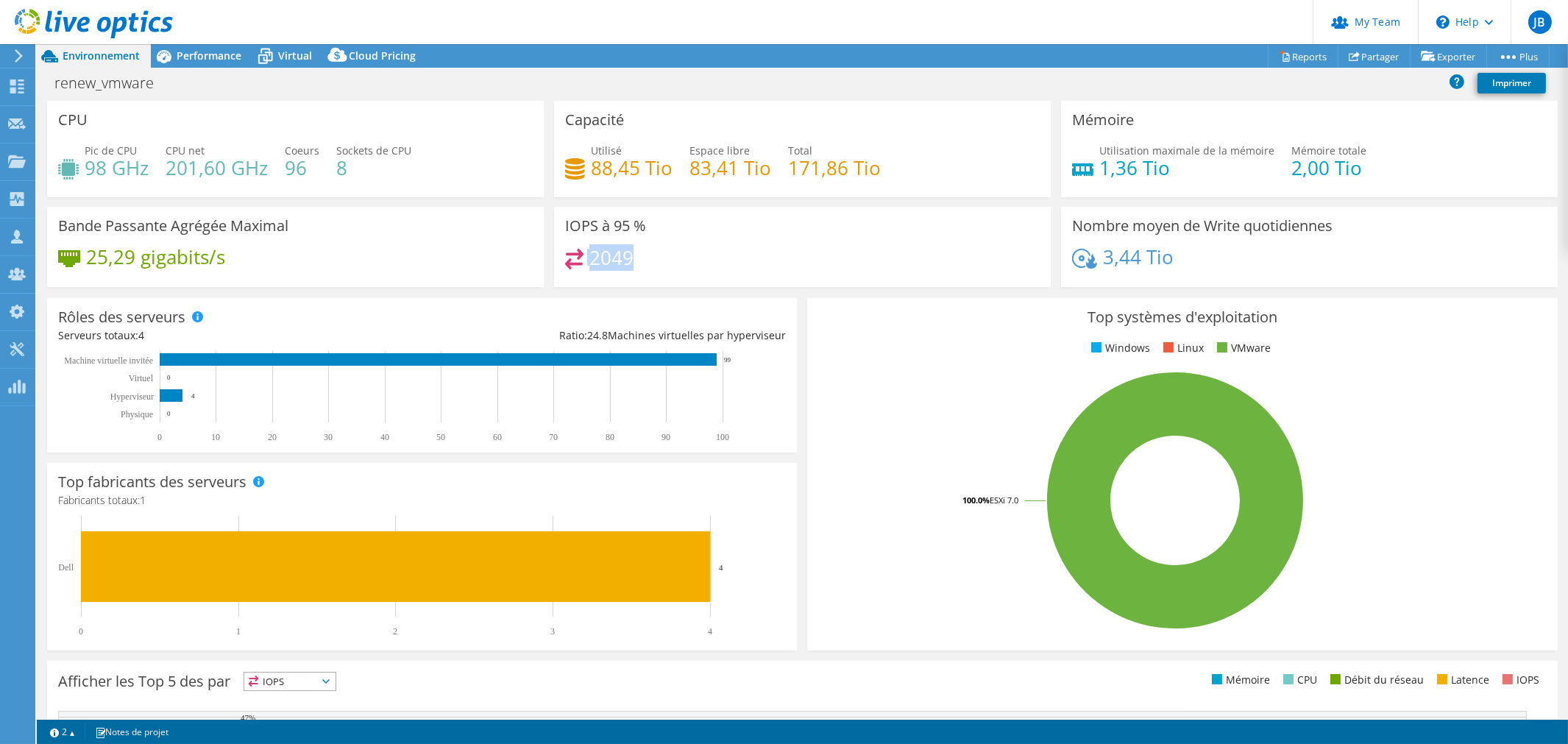
drag, startPoint x: 579, startPoint y: 261, endPoint x: 692, endPoint y: 252, distance: 113.4
click at [692, 252] on div "2049" at bounding box center [802, 265] width 474 height 32
click at [605, 254] on h4 "2049" at bounding box center [611, 257] width 44 height 16
click at [209, 63] on div "Performance" at bounding box center [202, 55] width 102 height 24
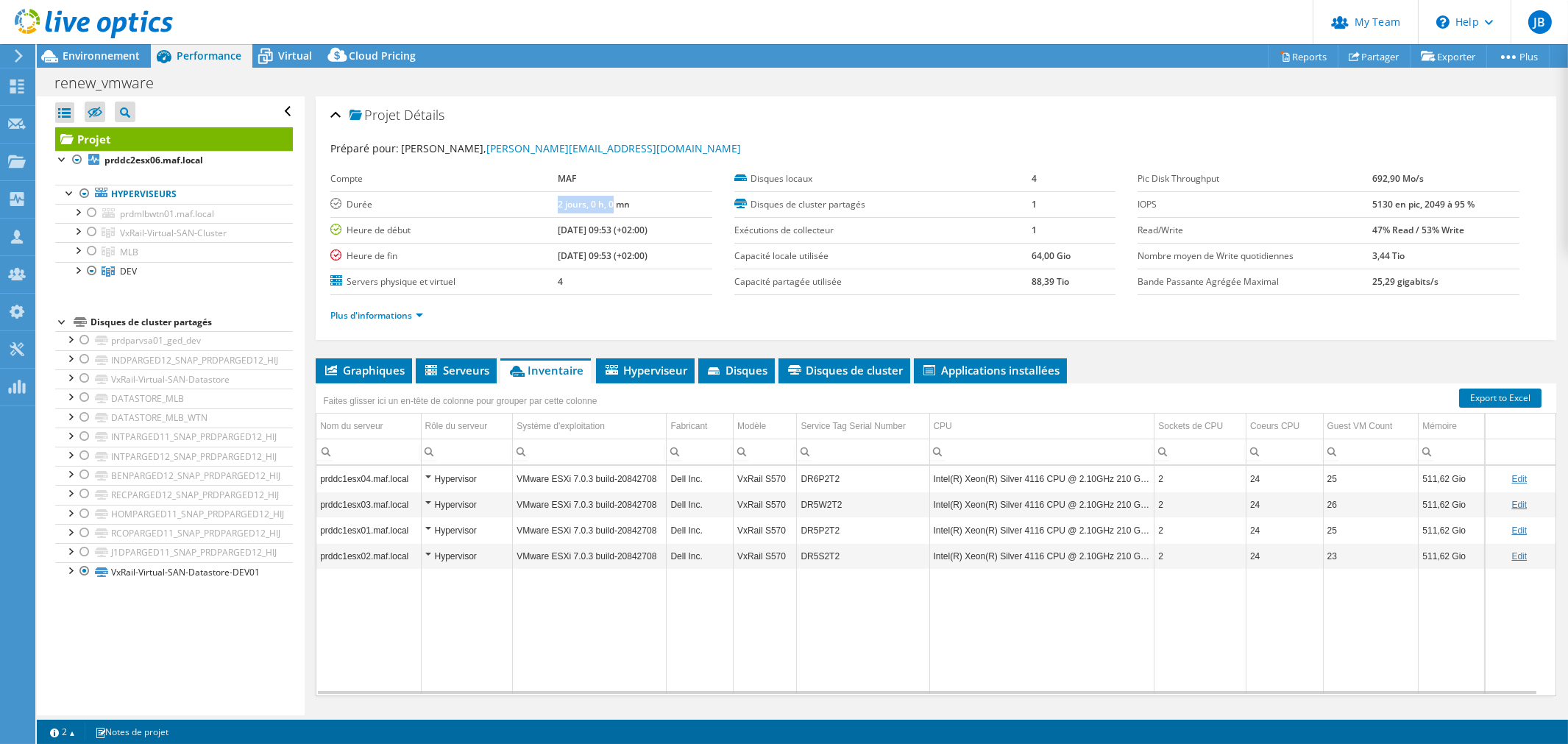
drag, startPoint x: 538, startPoint y: 202, endPoint x: 592, endPoint y: 203, distance: 54.0
click at [592, 203] on b "2 jours, 0 h, 0 mn" at bounding box center [594, 204] width 72 height 12
click at [85, 50] on span "Environnement" at bounding box center [101, 55] width 77 height 14
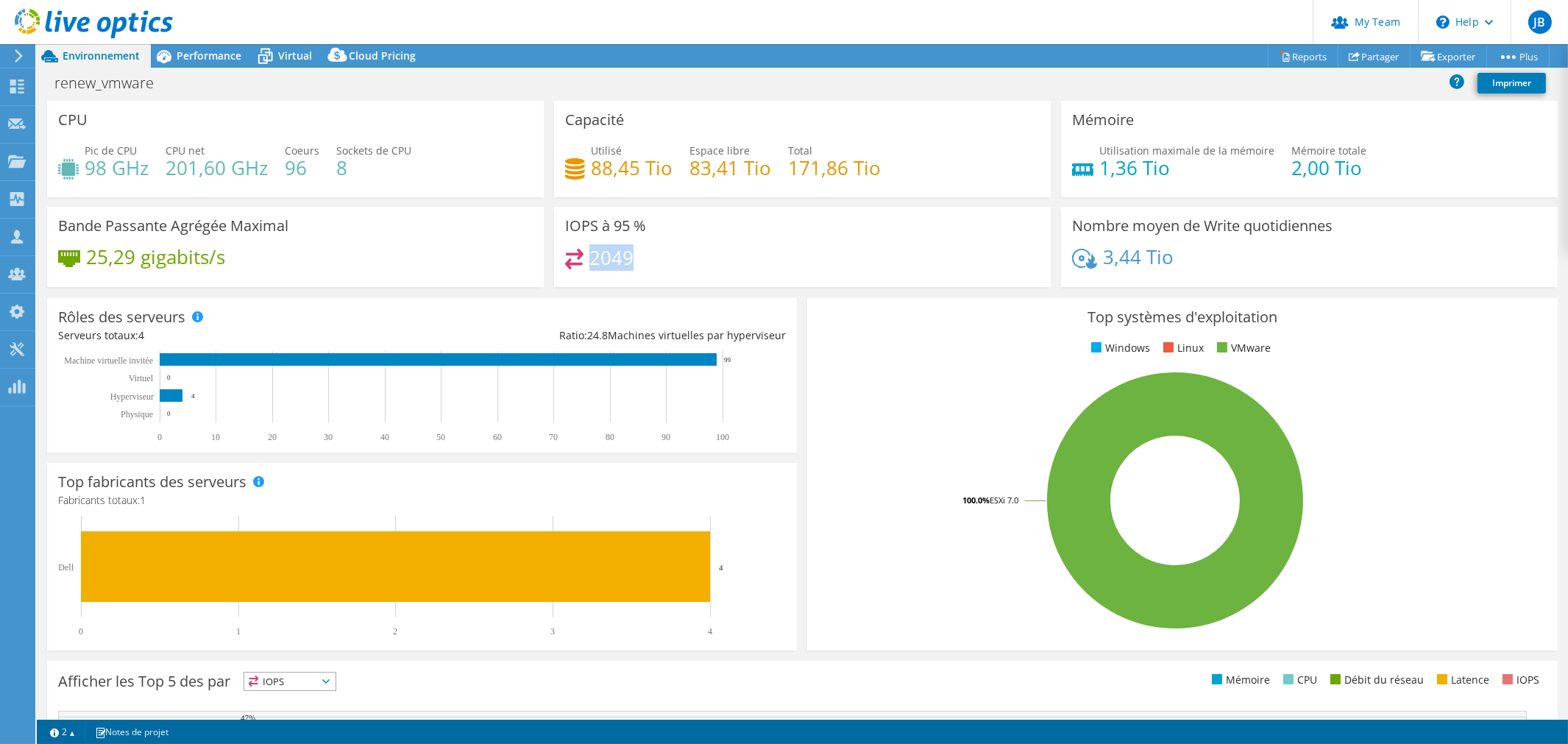
drag, startPoint x: 588, startPoint y: 255, endPoint x: 680, endPoint y: 256, distance: 92.0
click at [680, 256] on div "2049" at bounding box center [802, 265] width 474 height 32
click at [107, 54] on span "Environnement" at bounding box center [101, 55] width 77 height 14
click at [217, 60] on span "Performance" at bounding box center [209, 55] width 65 height 14
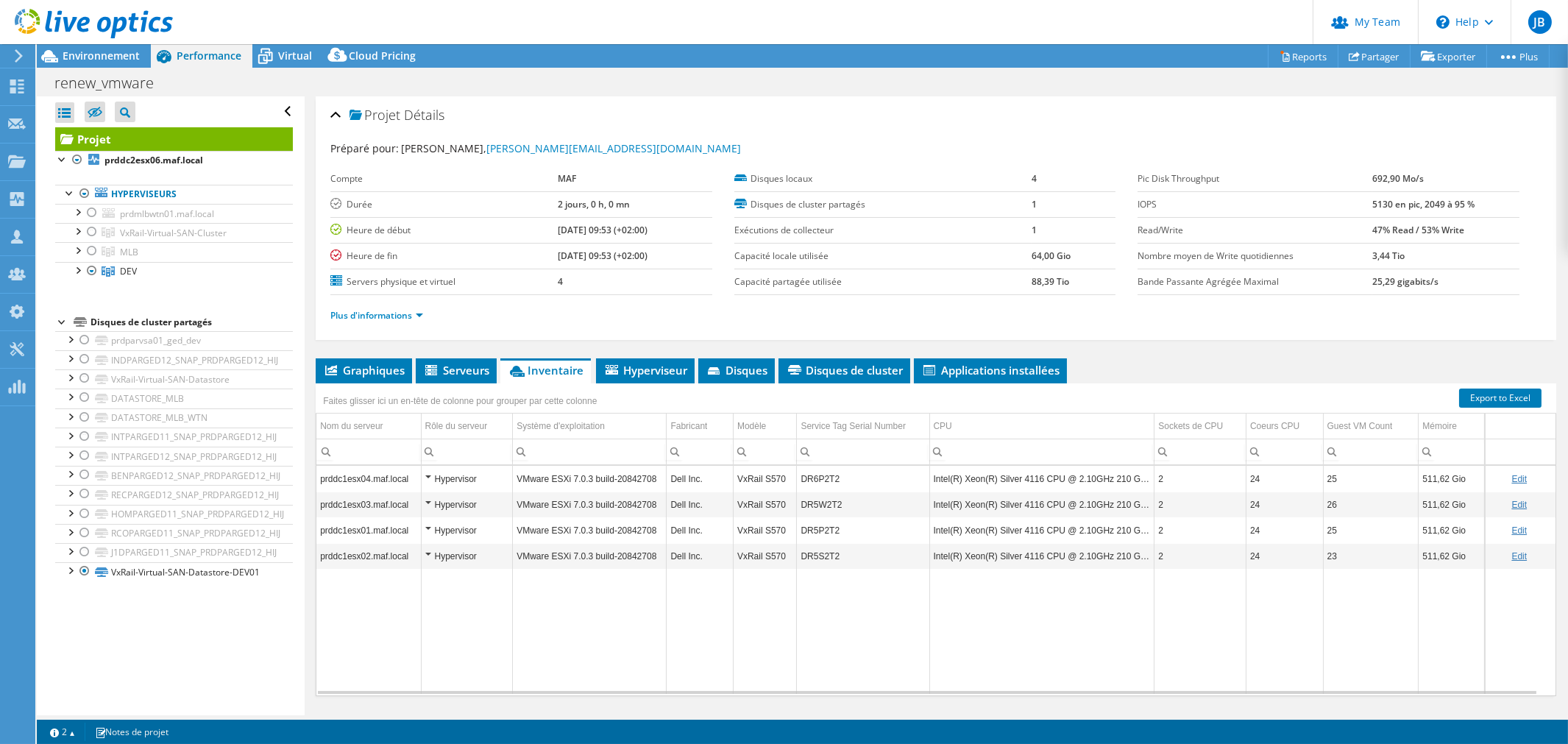
drag, startPoint x: 1360, startPoint y: 208, endPoint x: 1411, endPoint y: 204, distance: 51.2
click at [1411, 204] on tr "IOPS 5130 en pic, 2049 à 95 %" at bounding box center [1329, 204] width 382 height 25
